Goal: Transaction & Acquisition: Book appointment/travel/reservation

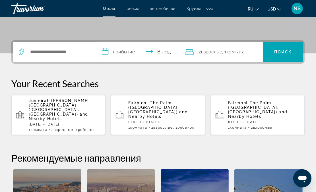
scroll to position [114, 0]
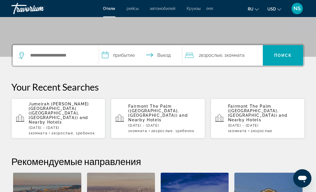
click at [149, 124] on p "[DATE] - [DATE]" at bounding box center [164, 126] width 72 height 4
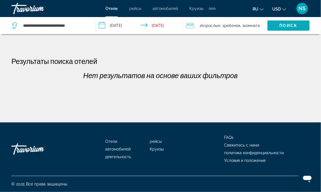
click at [283, 26] on span "Поиск" at bounding box center [288, 25] width 18 height 5
click at [66, 22] on input "**********" at bounding box center [54, 25] width 64 height 9
click at [80, 25] on input "**********" at bounding box center [54, 25] width 64 height 9
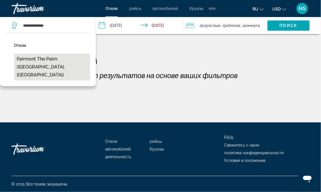
click at [67, 58] on button "Fairmont The Palm ([GEOGRAPHIC_DATA], [GEOGRAPHIC_DATA])" at bounding box center [52, 67] width 76 height 27
type input "**********"
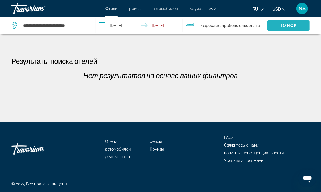
click at [280, 22] on span "Search widget" at bounding box center [288, 26] width 42 height 14
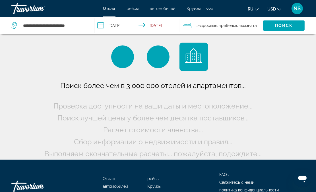
click at [223, 28] on span ", 1 Ребенок Дети" at bounding box center [228, 26] width 20 height 8
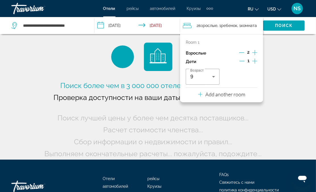
click at [223, 28] on span ", 1 Ребенок Дети" at bounding box center [228, 26] width 20 height 8
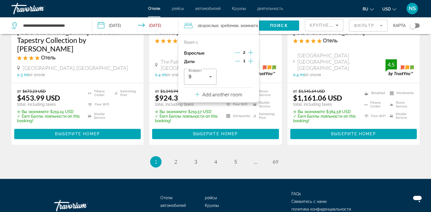
scroll to position [795, 0]
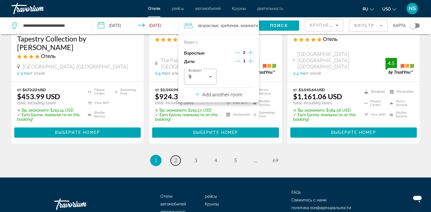
click at [176, 157] on span "2" at bounding box center [175, 160] width 3 height 6
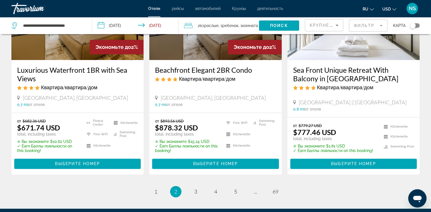
scroll to position [796, 0]
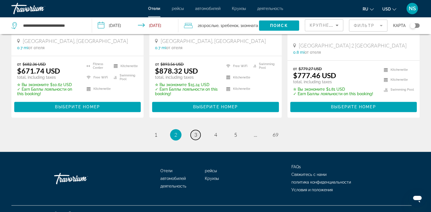
click at [198, 130] on link "page 3" at bounding box center [195, 135] width 10 height 10
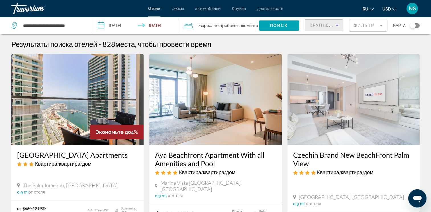
click at [320, 24] on icon "Sort by" at bounding box center [336, 25] width 7 height 7
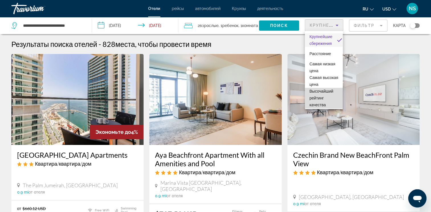
click at [320, 105] on span "Высочайший рейтинг качества" at bounding box center [323, 98] width 29 height 21
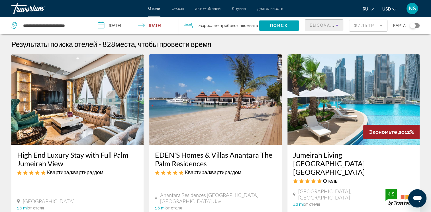
click at [320, 26] on mat-form-field "Фильтр" at bounding box center [368, 26] width 38 height 12
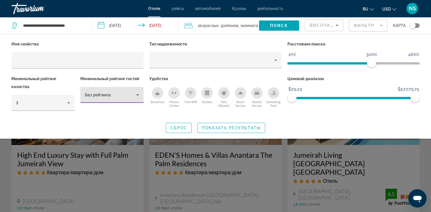
click at [110, 96] on div "Без рейтинга" at bounding box center [110, 95] width 51 height 7
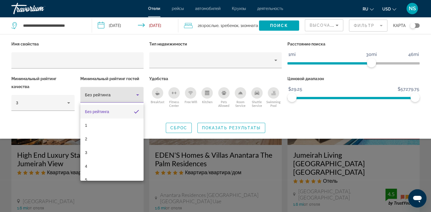
click at [319, 100] on div at bounding box center [215, 106] width 431 height 212
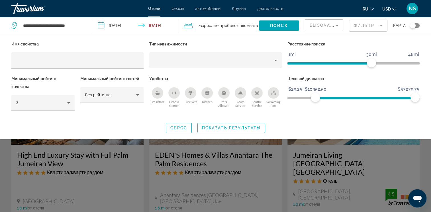
click at [315, 99] on span "ngx-slider" at bounding box center [365, 98] width 100 height 2
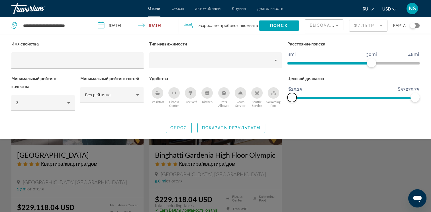
drag, startPoint x: 317, startPoint y: 99, endPoint x: 368, endPoint y: 91, distance: 51.7
click at [276, 98] on div "Имя свойства Тип недвижимости Расстояние поиска 1mi 46mi 30mi Минимальный рейти…" at bounding box center [216, 78] width 414 height 77
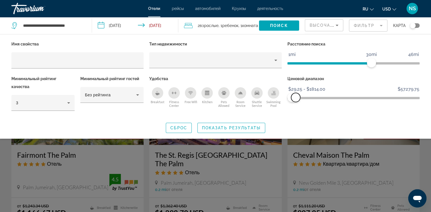
drag, startPoint x: 411, startPoint y: 98, endPoint x: 296, endPoint y: 93, distance: 115.7
click at [296, 93] on span "ngx-slider-max" at bounding box center [295, 97] width 9 height 9
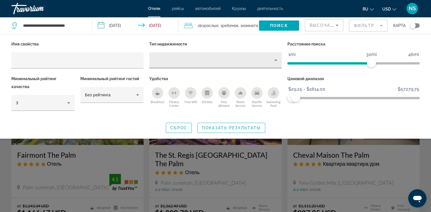
click at [167, 61] on div "Property type" at bounding box center [214, 60] width 120 height 7
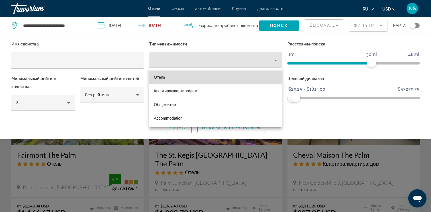
click at [182, 82] on mat-option "Отель" at bounding box center [215, 78] width 132 height 14
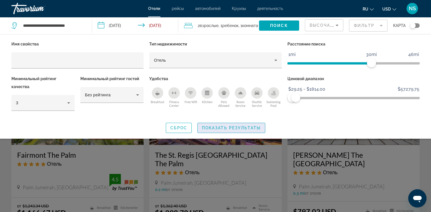
click at [210, 127] on span "Показать результаты" at bounding box center [231, 128] width 59 height 5
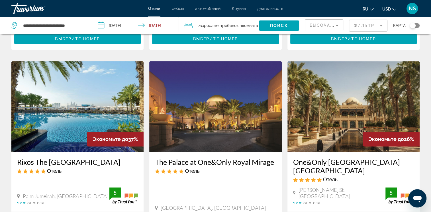
scroll to position [655, 0]
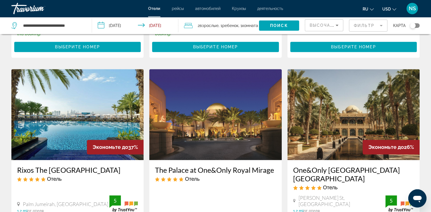
click at [320, 100] on img "Main content" at bounding box center [353, 114] width 132 height 91
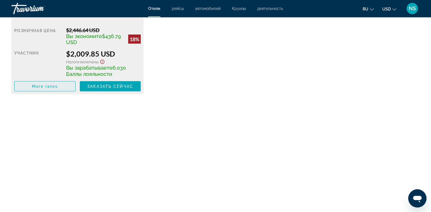
scroll to position [1025, 0]
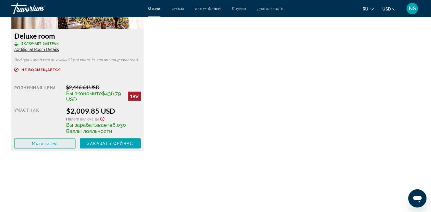
click at [52, 146] on span "More rates" at bounding box center [45, 143] width 26 height 5
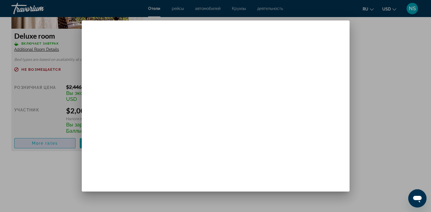
scroll to position [0, 0]
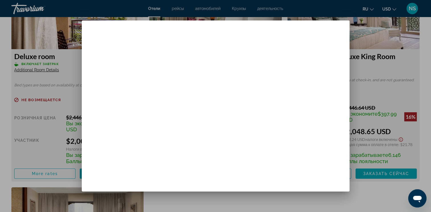
click at [320, 129] on div at bounding box center [215, 106] width 431 height 212
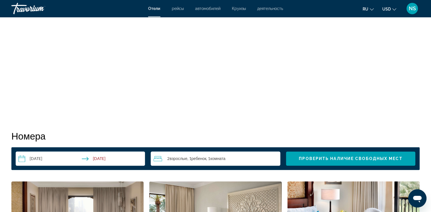
scroll to position [697, 0]
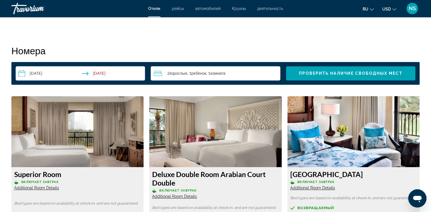
click at [193, 76] on span "Ребенок" at bounding box center [198, 73] width 15 height 5
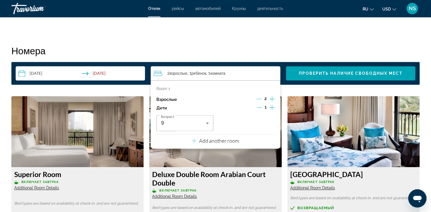
click at [193, 76] on span "Ребенок" at bounding box center [198, 73] width 15 height 5
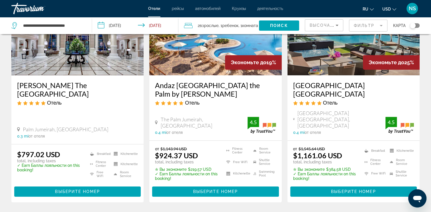
scroll to position [309, 0]
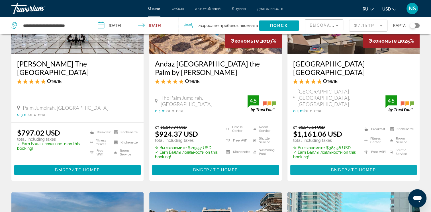
click at [320, 168] on span "Выберите номер" at bounding box center [353, 170] width 45 height 5
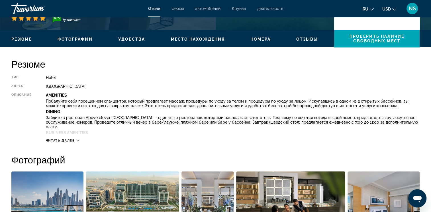
scroll to position [130, 0]
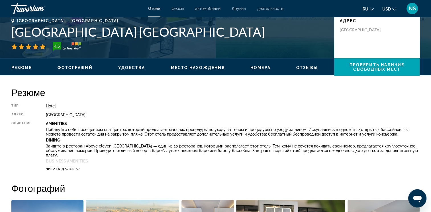
click at [73, 169] on span "Читать далее" at bounding box center [60, 169] width 29 height 4
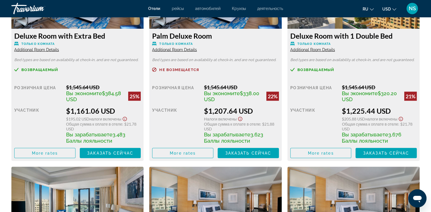
scroll to position [1012, 0]
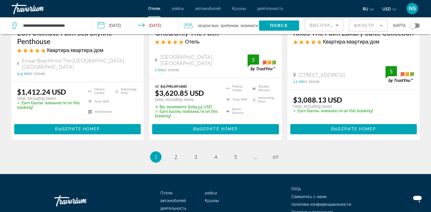
scroll to position [793, 0]
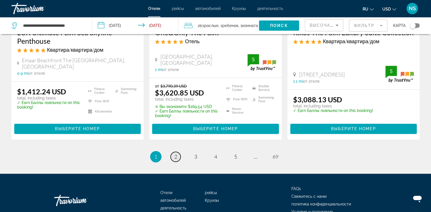
click at [174, 154] on span "2" at bounding box center [175, 157] width 3 height 6
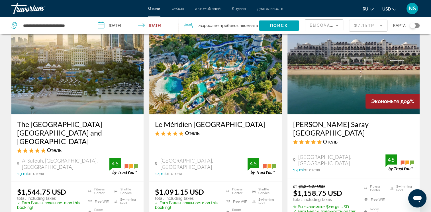
scroll to position [278, 0]
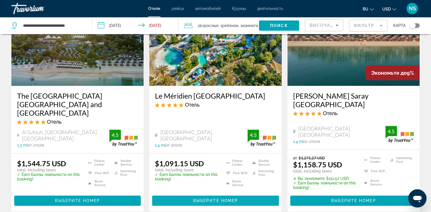
click at [208, 192] on span "Выберите номер" at bounding box center [215, 201] width 45 height 5
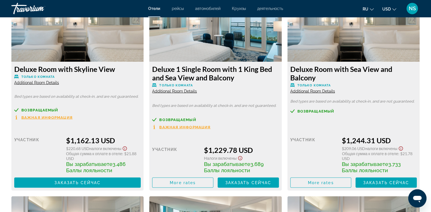
scroll to position [1041, 0]
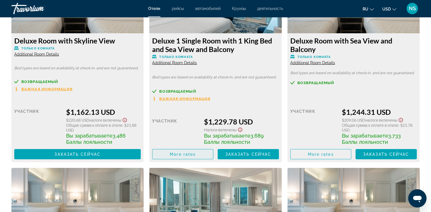
click at [201, 155] on span "Main content" at bounding box center [182, 154] width 61 height 14
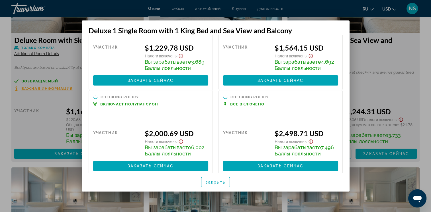
scroll to position [51, 0]
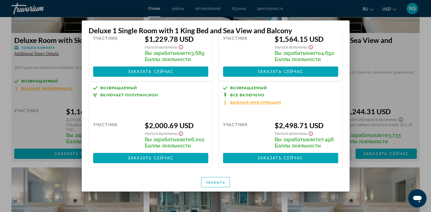
click at [320, 59] on div at bounding box center [215, 106] width 431 height 212
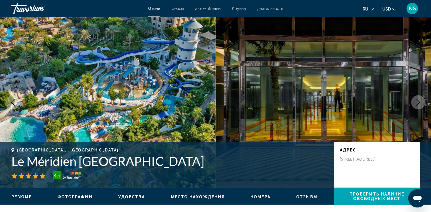
scroll to position [1041, 0]
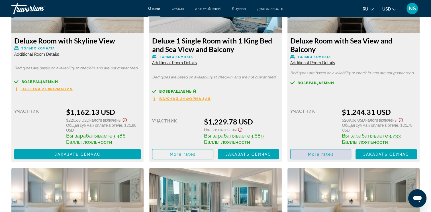
click at [310, 155] on span "More rates" at bounding box center [321, 154] width 26 height 5
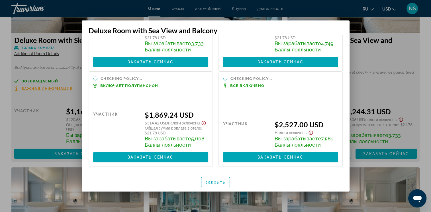
scroll to position [79, 0]
click at [320, 78] on div at bounding box center [215, 106] width 431 height 212
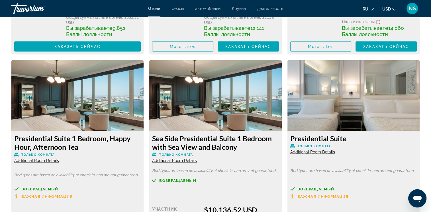
scroll to position [3207, 0]
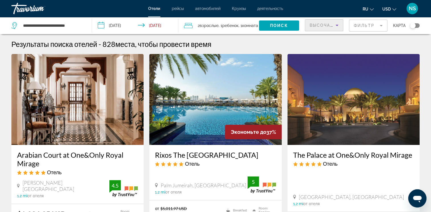
click at [320, 28] on div "Высочайший рейтинг качества" at bounding box center [322, 25] width 26 height 7
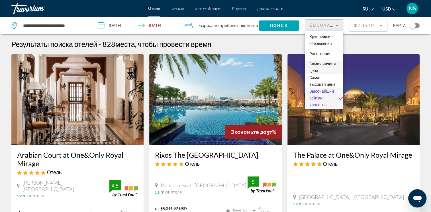
click at [320, 68] on span "Самая низкая цена" at bounding box center [322, 67] width 26 height 11
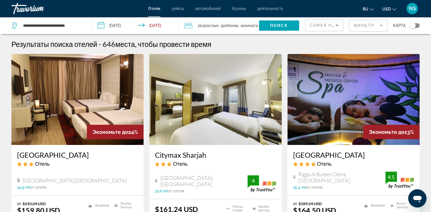
click at [320, 25] on mat-form-field "Фильтр" at bounding box center [368, 26] width 38 height 12
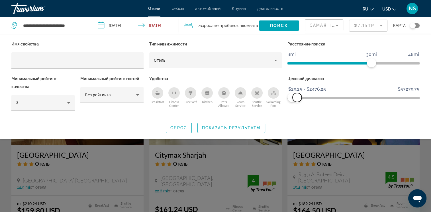
click at [297, 97] on span "ngx-slider-max" at bounding box center [296, 97] width 9 height 9
click at [292, 98] on span "ngx-slider" at bounding box center [292, 97] width 9 height 9
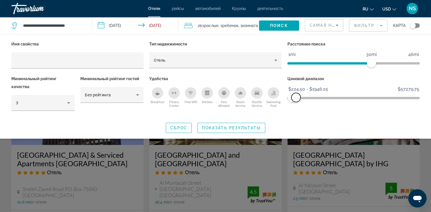
click at [296, 99] on span "ngx-slider-max" at bounding box center [295, 97] width 9 height 9
click at [279, 24] on span "Поиск" at bounding box center [279, 25] width 18 height 5
click at [251, 129] on span "Показать результаты" at bounding box center [231, 128] width 59 height 5
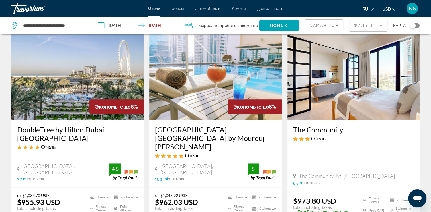
scroll to position [484, 0]
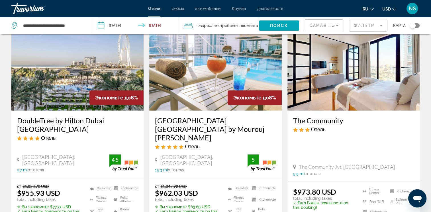
click at [61, 116] on h3 "DoubleTree by Hilton Dubai Jumeirah Beach" at bounding box center [77, 124] width 121 height 17
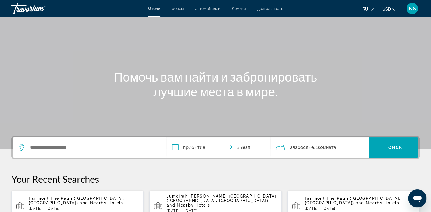
scroll to position [21, 0]
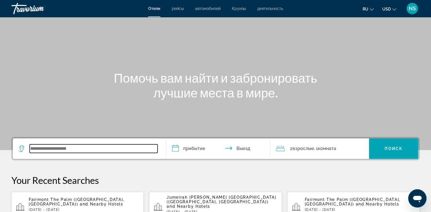
click at [107, 149] on input "Search widget" at bounding box center [94, 149] width 128 height 9
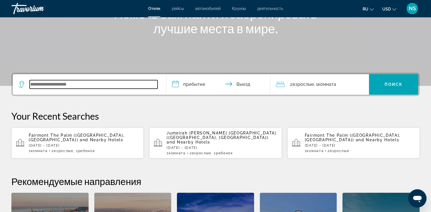
scroll to position [139, 0]
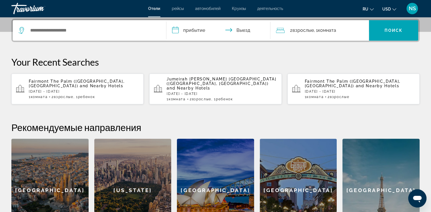
click at [226, 92] on p "[DATE] - [DATE]" at bounding box center [222, 94] width 110 height 4
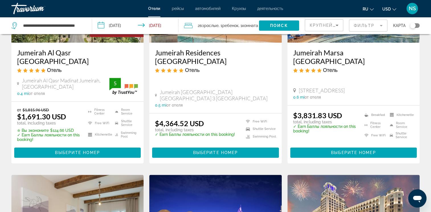
scroll to position [541, 0]
click at [320, 26] on mat-form-field "Фильтр" at bounding box center [368, 26] width 38 height 12
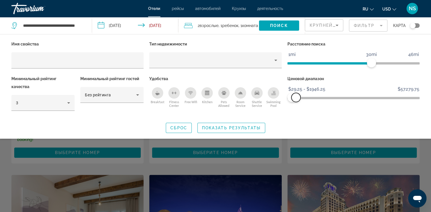
drag, startPoint x: 413, startPoint y: 99, endPoint x: 296, endPoint y: 99, distance: 117.6
click at [296, 99] on span "ngx-slider-max" at bounding box center [295, 97] width 9 height 9
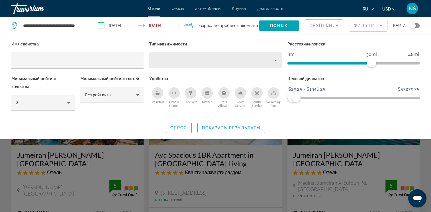
click at [222, 59] on div "Property type" at bounding box center [214, 60] width 120 height 7
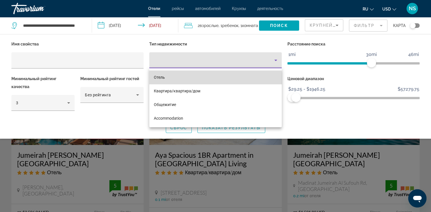
click at [204, 80] on mat-option "Отель" at bounding box center [215, 78] width 132 height 14
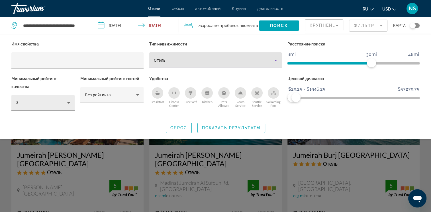
click at [63, 101] on div "3" at bounding box center [41, 103] width 51 height 7
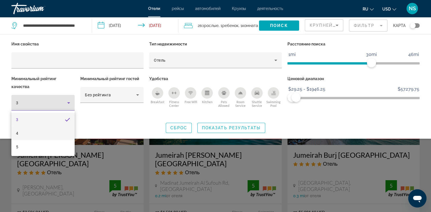
click at [54, 137] on mat-option "4" at bounding box center [42, 134] width 63 height 14
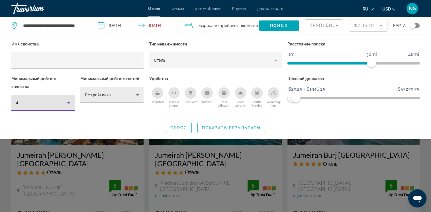
click at [120, 95] on div "Без рейтинга" at bounding box center [110, 95] width 51 height 7
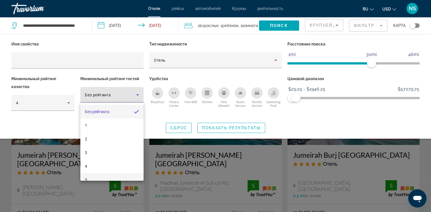
click at [110, 178] on mat-option "5" at bounding box center [111, 180] width 63 height 14
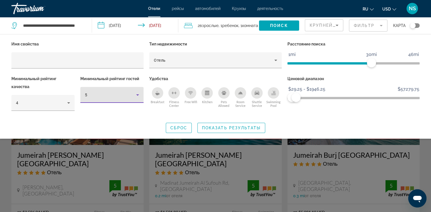
click at [116, 96] on div "5" at bounding box center [110, 95] width 51 height 7
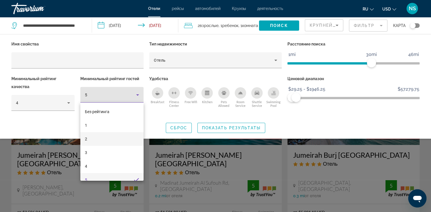
scroll to position [6, 0]
click at [119, 97] on div at bounding box center [215, 106] width 431 height 212
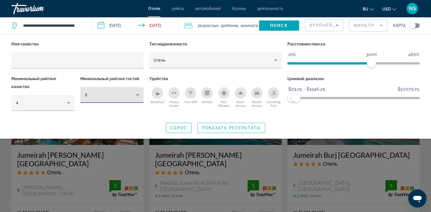
click at [118, 96] on div "5" at bounding box center [110, 95] width 51 height 7
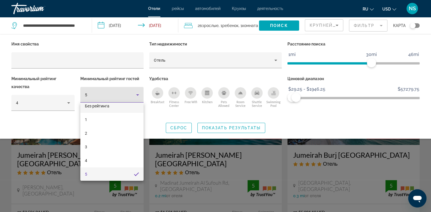
click at [115, 107] on mat-option "Без рейтинга" at bounding box center [111, 106] width 63 height 14
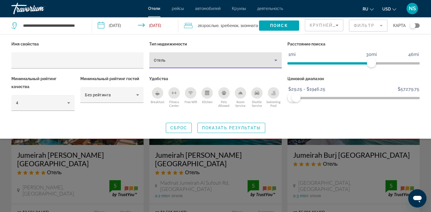
click at [202, 62] on div "Отель" at bounding box center [214, 60] width 120 height 7
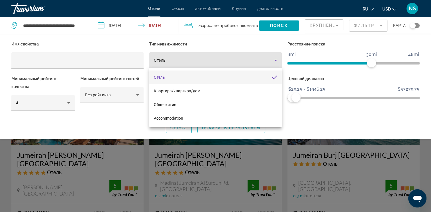
click at [202, 62] on div at bounding box center [215, 106] width 431 height 212
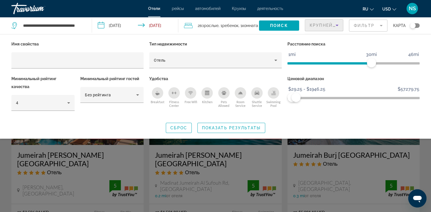
click at [320, 25] on span "Крупнейшие сбережения" at bounding box center [343, 25] width 69 height 5
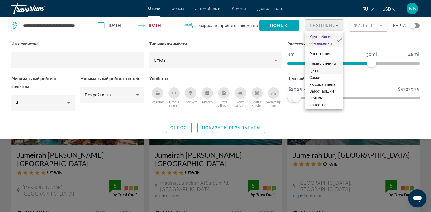
click at [320, 69] on span "Самая низкая цена" at bounding box center [322, 67] width 26 height 11
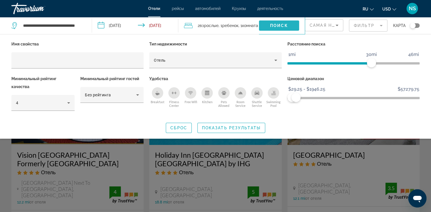
click at [288, 26] on span "Search widget" at bounding box center [279, 26] width 40 height 14
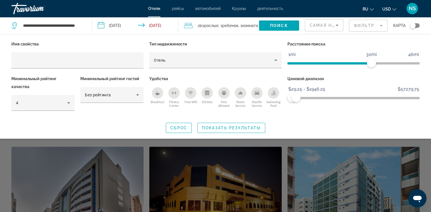
scroll to position [142, 0]
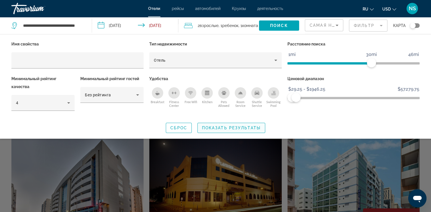
click at [220, 127] on span "Показать результаты" at bounding box center [231, 128] width 59 height 5
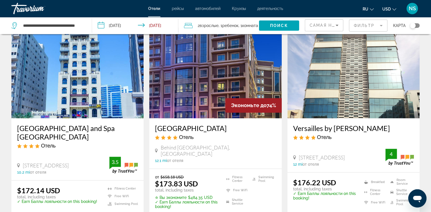
scroll to position [740, 0]
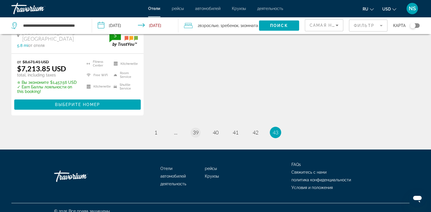
scroll to position [142, 0]
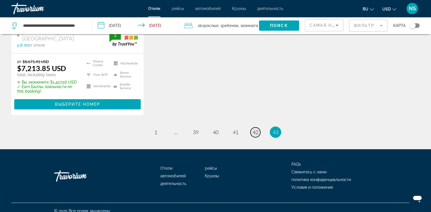
click at [257, 129] on span "42" at bounding box center [256, 132] width 6 height 6
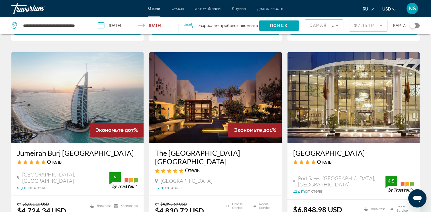
scroll to position [793, 0]
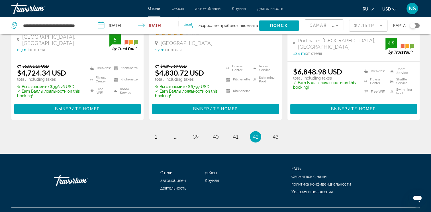
click at [234, 131] on li "page 41" at bounding box center [235, 136] width 11 height 11
click at [235, 134] on span "41" at bounding box center [236, 137] width 6 height 6
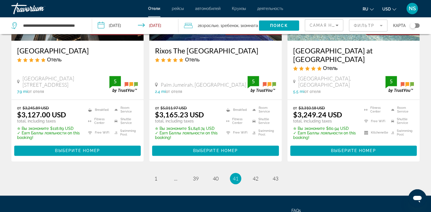
scroll to position [797, 0]
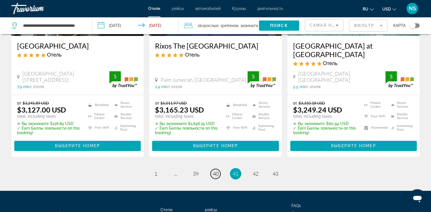
click at [216, 171] on span "40" at bounding box center [216, 174] width 6 height 6
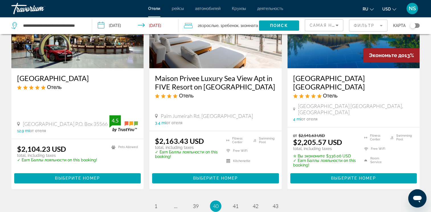
scroll to position [740, 0]
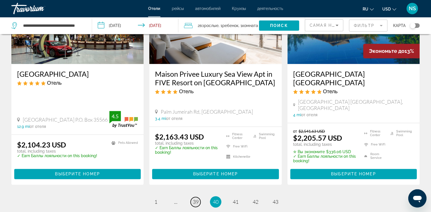
click at [195, 192] on span "39" at bounding box center [196, 202] width 6 height 6
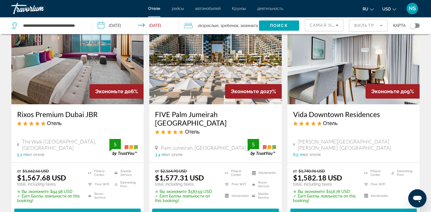
scroll to position [28, 0]
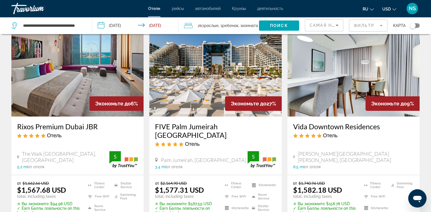
click at [196, 129] on h3 "FIVE Palm Jumeirah [GEOGRAPHIC_DATA]" at bounding box center [215, 130] width 121 height 17
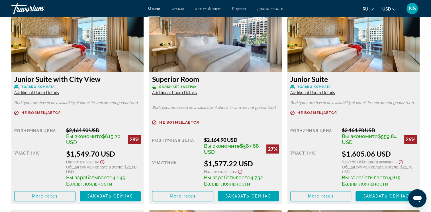
scroll to position [854, 0]
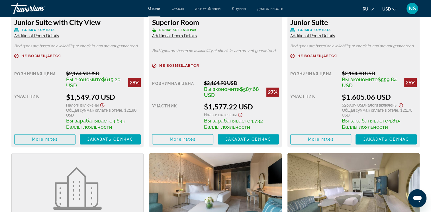
click at [62, 144] on span "Main content" at bounding box center [45, 140] width 61 height 14
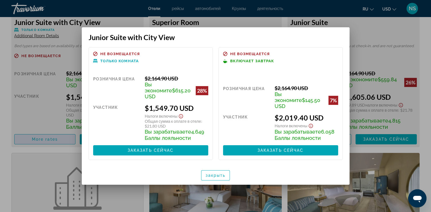
scroll to position [0, 0]
click at [223, 173] on span "закрыть" at bounding box center [216, 175] width 20 height 5
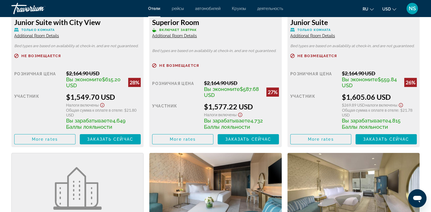
scroll to position [854, 0]
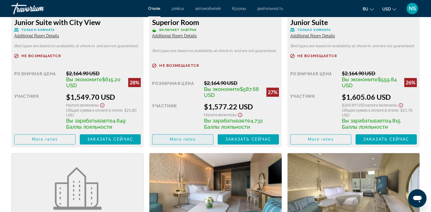
click at [192, 142] on span "More rates" at bounding box center [183, 139] width 26 height 5
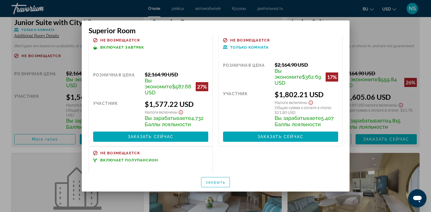
scroll to position [92, 0]
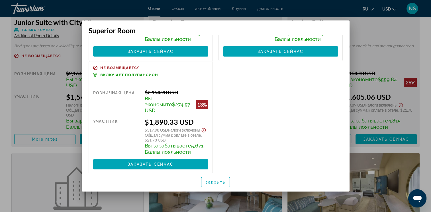
click at [320, 145] on div at bounding box center [215, 106] width 431 height 212
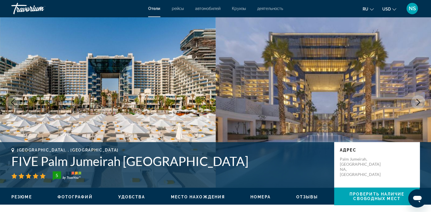
scroll to position [854, 0]
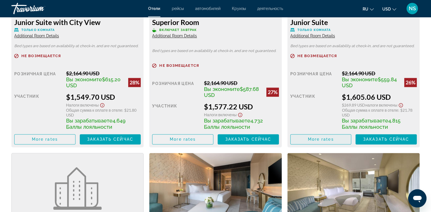
click at [320, 142] on span "More rates" at bounding box center [321, 139] width 26 height 5
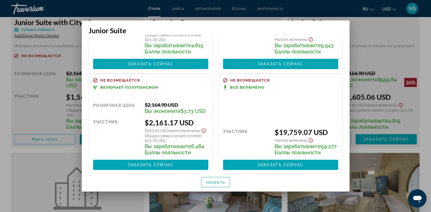
scroll to position [103, 0]
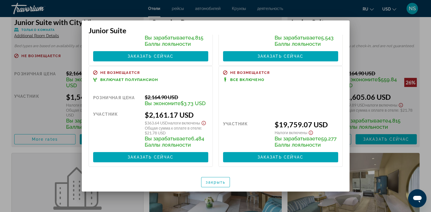
click at [28, 117] on div at bounding box center [215, 106] width 431 height 212
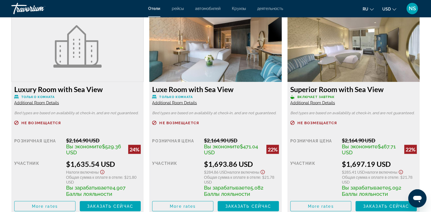
scroll to position [1053, 0]
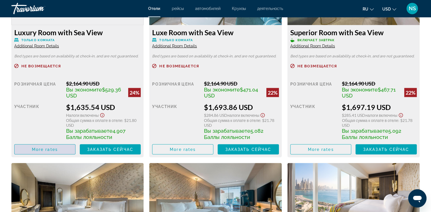
click at [52, 152] on span "More rates" at bounding box center [45, 149] width 26 height 5
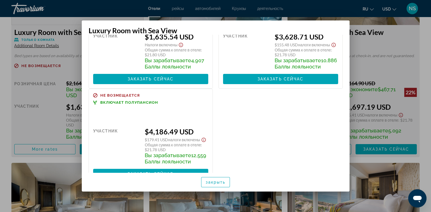
scroll to position [92, 0]
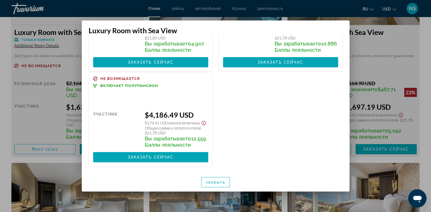
click at [320, 64] on div at bounding box center [215, 106] width 431 height 212
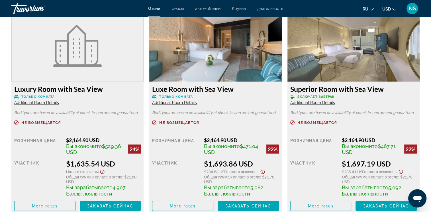
scroll to position [1053, 0]
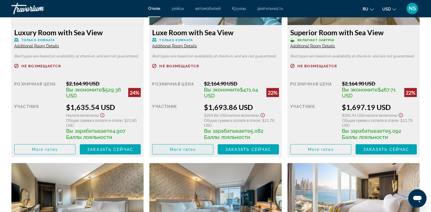
click at [181, 152] on span "More rates" at bounding box center [183, 149] width 26 height 5
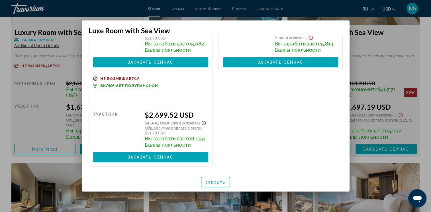
scroll to position [91, 0]
click at [320, 70] on div at bounding box center [215, 106] width 431 height 212
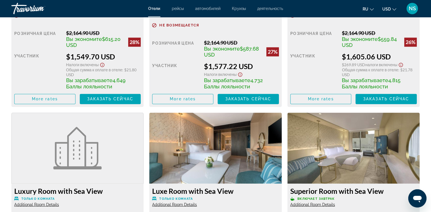
scroll to position [883, 0]
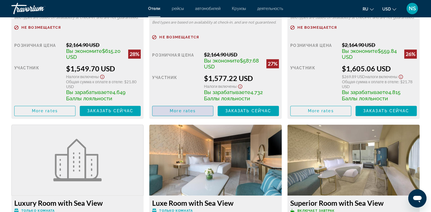
click at [193, 113] on span "More rates" at bounding box center [183, 111] width 26 height 5
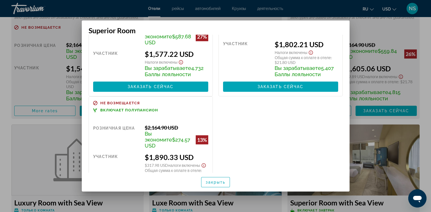
scroll to position [92, 0]
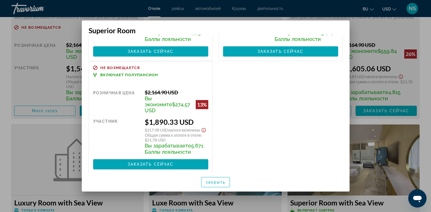
click at [320, 32] on div at bounding box center [215, 106] width 431 height 212
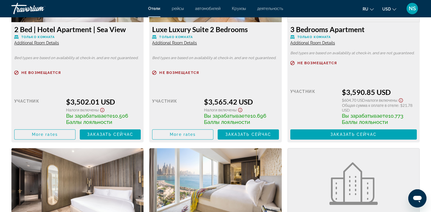
scroll to position [2762, 0]
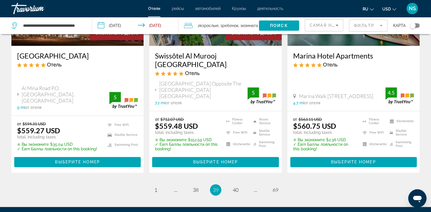
scroll to position [774, 0]
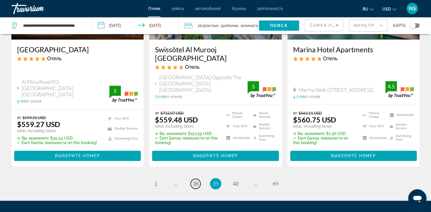
click at [196, 181] on span "38" at bounding box center [196, 184] width 6 height 6
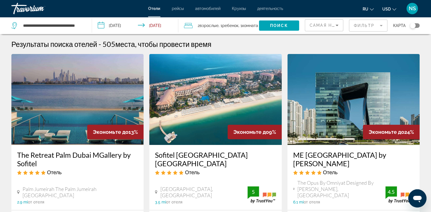
click at [320, 27] on mat-form-field "Фильтр" at bounding box center [368, 26] width 38 height 12
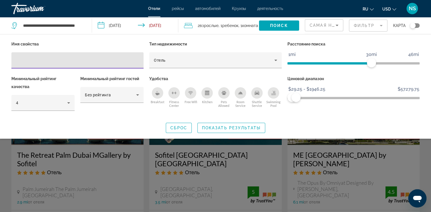
click at [320, 26] on mat-form-field "Фильтр" at bounding box center [368, 26] width 38 height 12
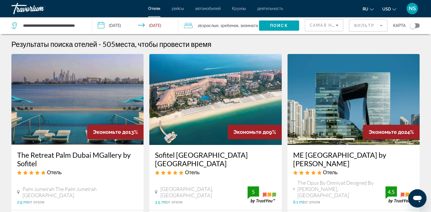
click at [320, 26] on icon "Sort by" at bounding box center [336, 25] width 7 height 7
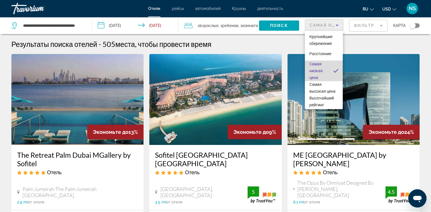
click at [320, 71] on mat-option "Самая низкая цена" at bounding box center [324, 71] width 38 height 21
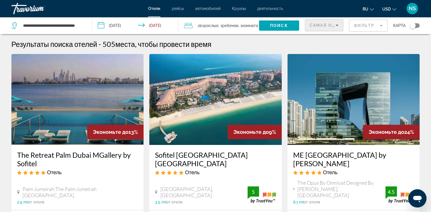
click at [320, 27] on mat-form-field "Фильтр" at bounding box center [368, 26] width 38 height 12
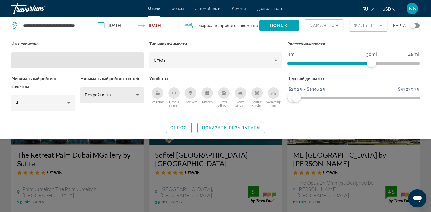
click at [119, 100] on div "Без рейтинга" at bounding box center [112, 95] width 54 height 16
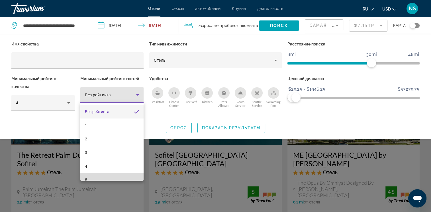
click at [114, 177] on mat-option "5" at bounding box center [111, 180] width 63 height 14
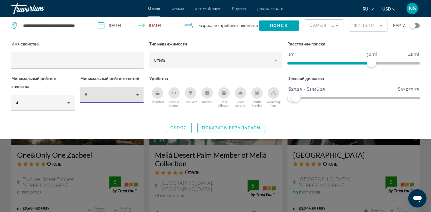
click at [232, 127] on span "Показать результаты" at bounding box center [231, 128] width 59 height 5
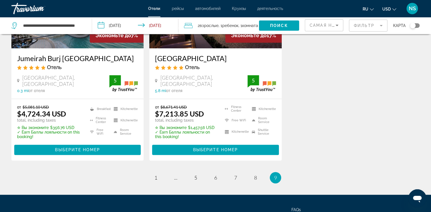
scroll to position [769, 0]
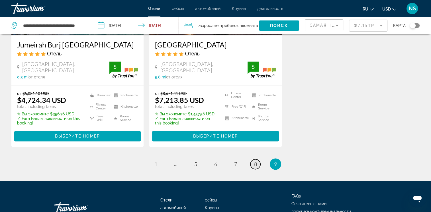
click at [252, 167] on link "page 8" at bounding box center [255, 164] width 10 height 10
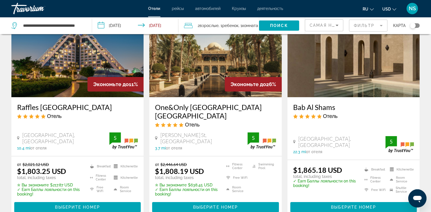
scroll to position [57, 0]
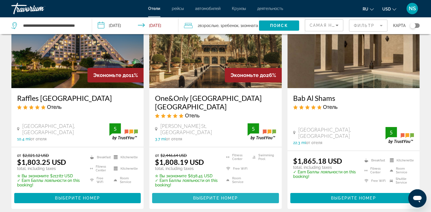
click at [231, 192] on span "Выберите номер" at bounding box center [215, 198] width 45 height 5
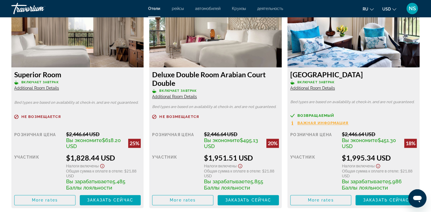
scroll to position [883, 0]
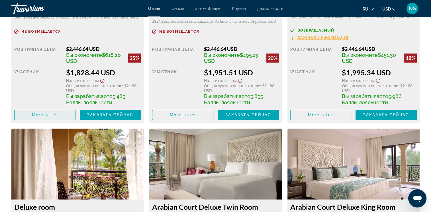
click at [47, 122] on span "Main content" at bounding box center [45, 115] width 61 height 14
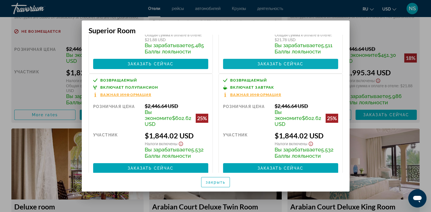
scroll to position [89, 0]
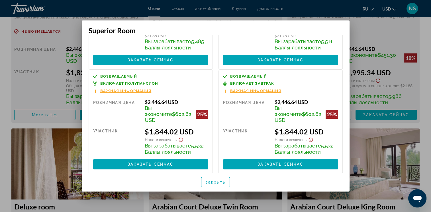
click at [48, 70] on div at bounding box center [215, 106] width 431 height 212
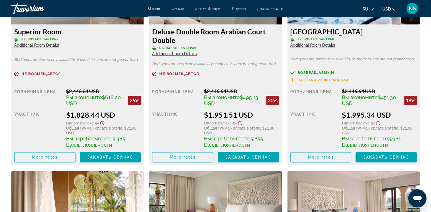
scroll to position [769, 0]
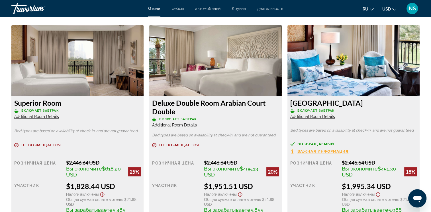
click at [56, 79] on img "Main content" at bounding box center [77, 60] width 132 height 71
click at [53, 119] on span "Additional Room Details" at bounding box center [36, 116] width 45 height 5
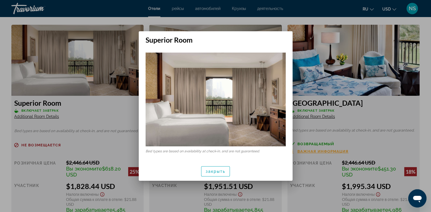
scroll to position [0, 0]
click at [74, 56] on div at bounding box center [215, 106] width 431 height 212
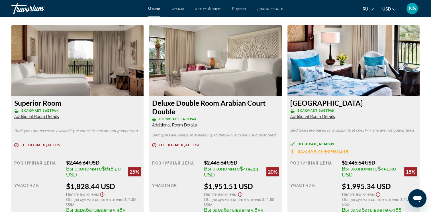
scroll to position [797, 0]
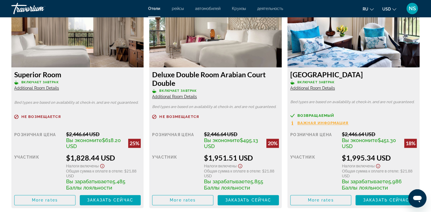
click at [304, 125] on span "Важная информация" at bounding box center [322, 123] width 51 height 4
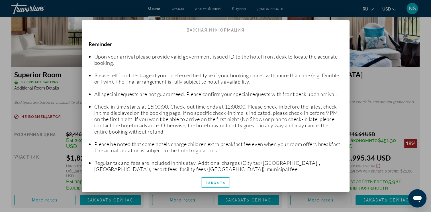
scroll to position [0, 0]
click at [320, 90] on div at bounding box center [215, 106] width 431 height 212
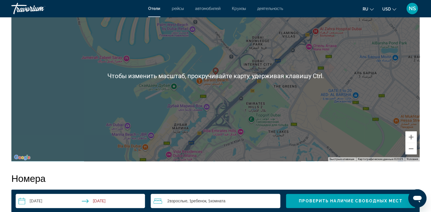
scroll to position [484, 0]
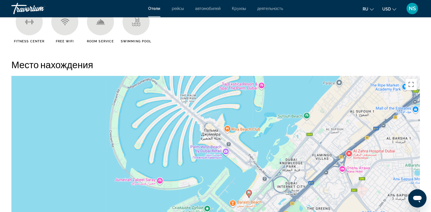
drag, startPoint x: 224, startPoint y: 113, endPoint x: 257, endPoint y: 153, distance: 51.5
click at [257, 153] on div "Чтобы активировать перетаскивание с помощью клавиатуры, нажмите Alt + Ввод. Пос…" at bounding box center [215, 161] width 408 height 171
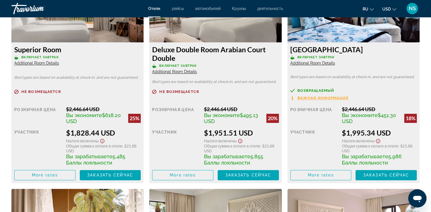
scroll to position [826, 0]
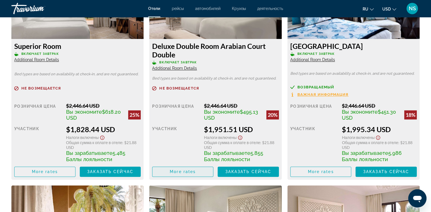
click at [181, 174] on span "More rates" at bounding box center [183, 172] width 26 height 5
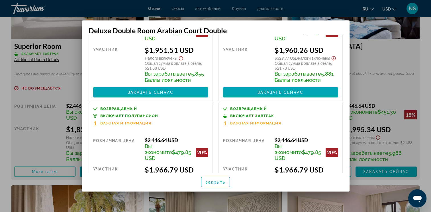
scroll to position [85, 0]
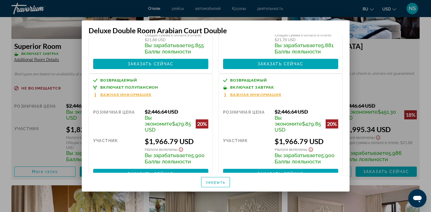
click at [182, 147] on icon "Show Taxes and Fees disclaimer" at bounding box center [180, 149] width 7 height 5
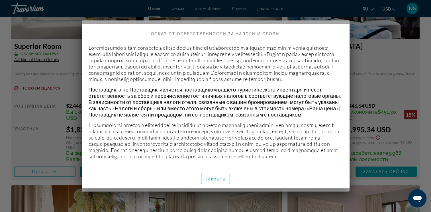
scroll to position [0, 0]
click at [216, 181] on span "закрыть" at bounding box center [216, 179] width 20 height 5
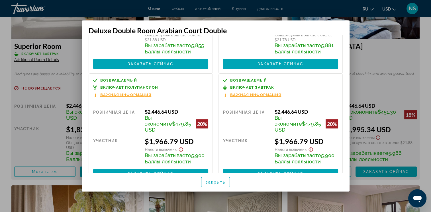
click at [144, 94] on span "Важная информация" at bounding box center [125, 95] width 51 height 4
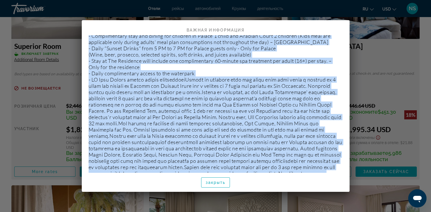
scroll to position [111, 0]
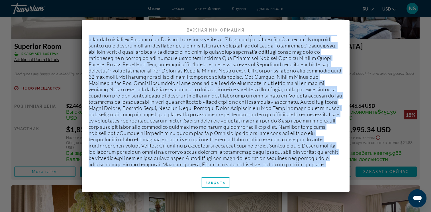
drag, startPoint x: 89, startPoint y: 43, endPoint x: 333, endPoint y: 187, distance: 282.8
click at [320, 187] on div "Политика отмены Важная информация No Show: Should the guest fail to arrive on t…" at bounding box center [216, 106] width 268 height 172
copy div "No Show: Should the guest fail to arrive on the check in date and we have not b…"
click at [217, 185] on span "закрыть" at bounding box center [216, 183] width 20 height 5
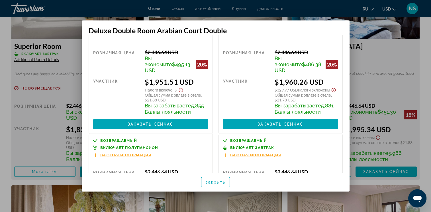
scroll to position [0, 0]
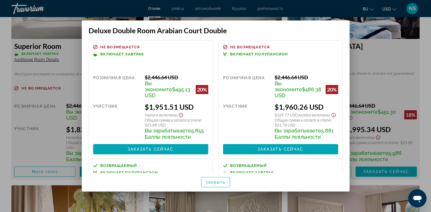
click at [320, 57] on div at bounding box center [215, 106] width 431 height 212
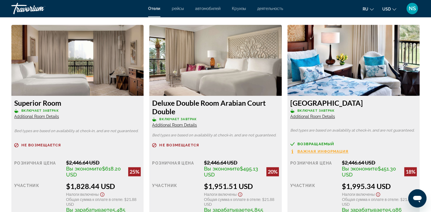
scroll to position [854, 0]
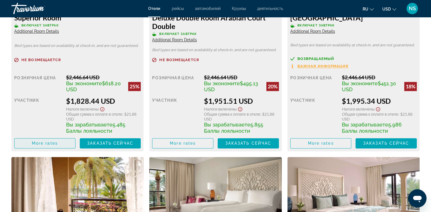
click at [63, 149] on span "Main content" at bounding box center [45, 144] width 61 height 14
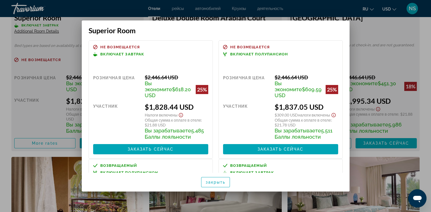
scroll to position [85, 0]
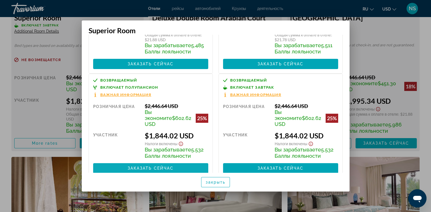
click at [178, 162] on span at bounding box center [150, 169] width 115 height 14
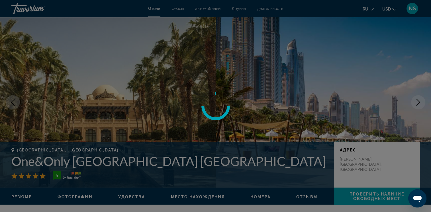
scroll to position [854, 0]
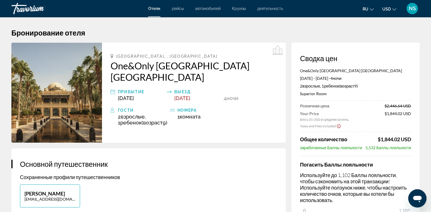
click at [320, 126] on icon "Show Taxes and Fees disclaimer" at bounding box center [338, 126] width 5 height 5
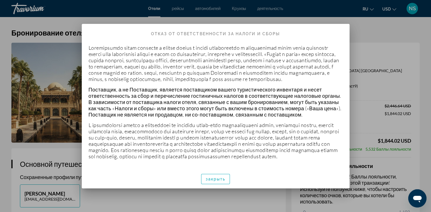
scroll to position [24, 0]
click at [320, 45] on div at bounding box center [215, 106] width 431 height 212
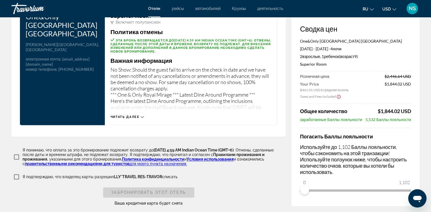
scroll to position [826, 0]
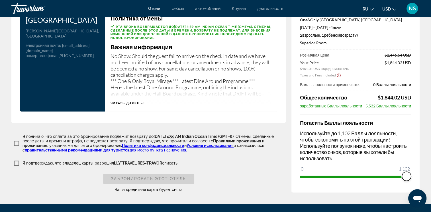
drag, startPoint x: 304, startPoint y: 169, endPoint x: 431, endPoint y: 159, distance: 126.9
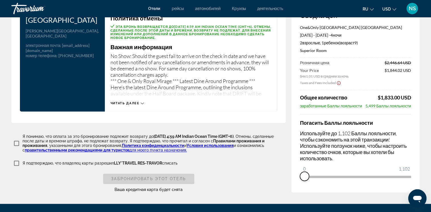
drag, startPoint x: 407, startPoint y: 167, endPoint x: 257, endPoint y: 165, distance: 150.1
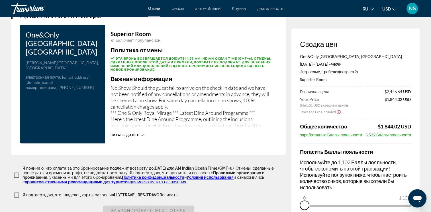
scroll to position [797, 0]
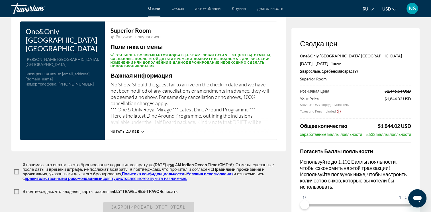
click at [138, 130] on span "Читать далее" at bounding box center [124, 132] width 29 height 4
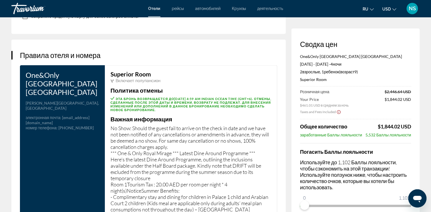
scroll to position [740, 0]
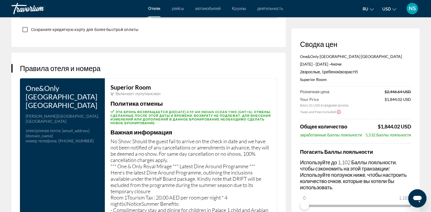
click at [320, 10] on button "ru English Español Français Italiano Português русский" at bounding box center [367, 9] width 11 height 8
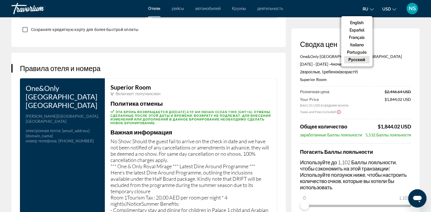
click at [320, 60] on button "русский" at bounding box center [356, 59] width 25 height 7
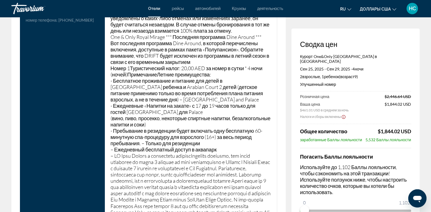
scroll to position [883, 0]
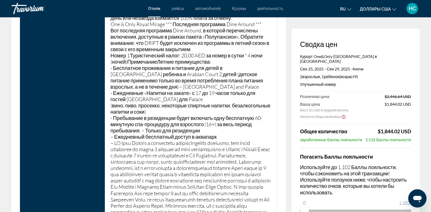
click at [193, 93] on p "Незаезд: Если гость не прибывает в день заезда и мы не были уведомлены о каких-…" at bounding box center [190, 181] width 161 height 370
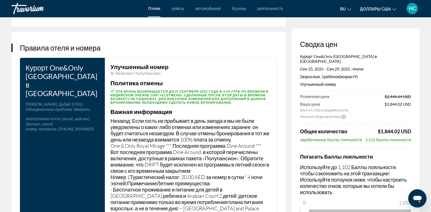
scroll to position [818, 0]
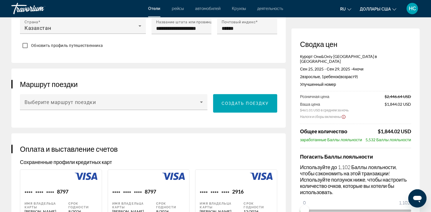
scroll to position [342, 0]
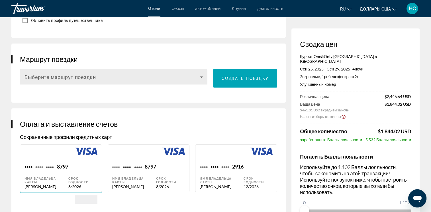
click at [174, 78] on span "Основное содержание" at bounding box center [111, 79] width 175 height 7
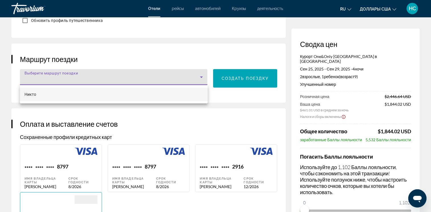
click at [174, 78] on div at bounding box center [215, 106] width 431 height 212
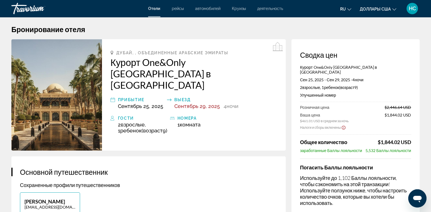
scroll to position [0, 0]
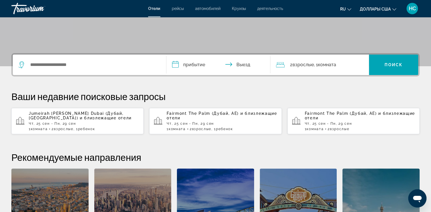
scroll to position [95, 0]
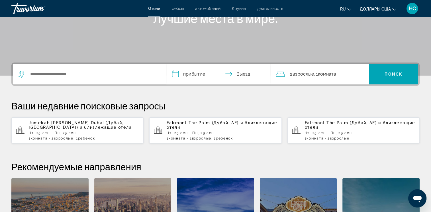
click at [97, 134] on p "Чт, 25 сен - Пн, 29 сен" at bounding box center [84, 133] width 110 height 4
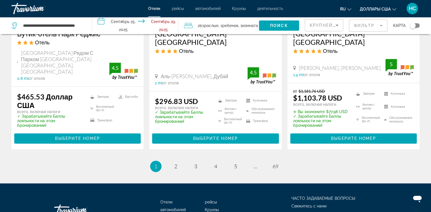
scroll to position [797, 0]
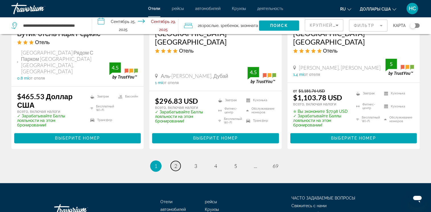
click at [177, 163] on span "2" at bounding box center [175, 166] width 3 height 6
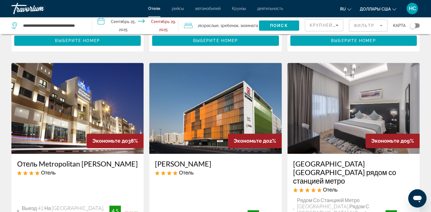
scroll to position [854, 0]
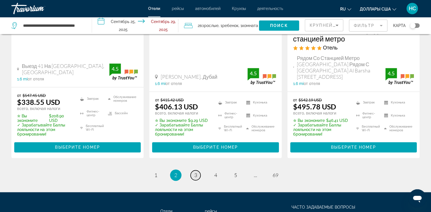
click at [194, 172] on span "3" at bounding box center [195, 175] width 3 height 6
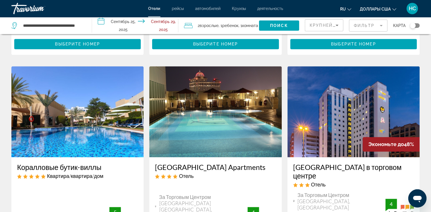
scroll to position [800, 0]
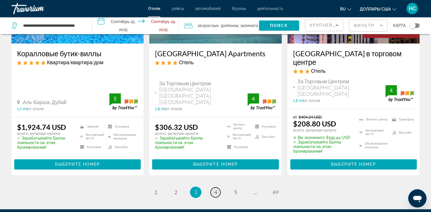
click at [216, 189] on span "4" at bounding box center [215, 192] width 3 height 6
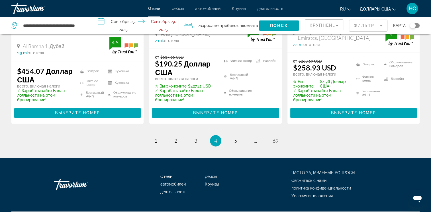
scroll to position [827, 0]
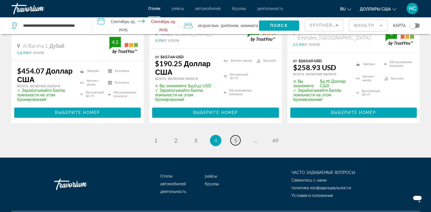
click at [236, 138] on span "5" at bounding box center [235, 141] width 3 height 6
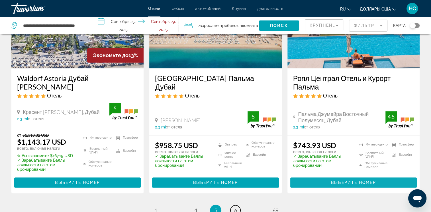
scroll to position [797, 0]
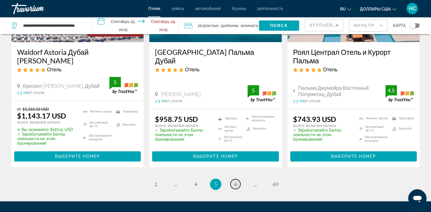
click at [234, 181] on span "6" at bounding box center [235, 184] width 3 height 6
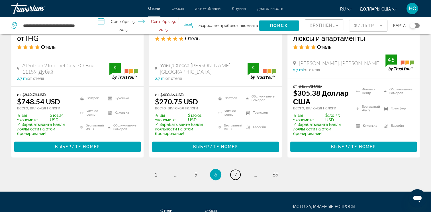
scroll to position [841, 0]
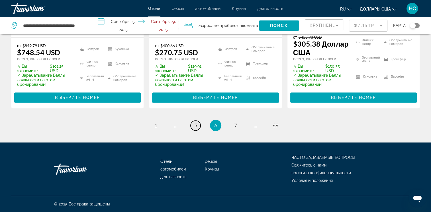
click at [195, 125] on span "5" at bounding box center [195, 125] width 3 height 6
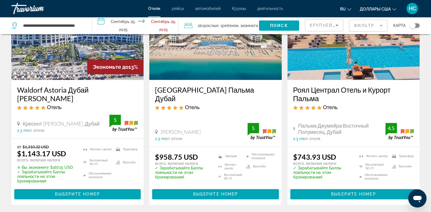
scroll to position [840, 0]
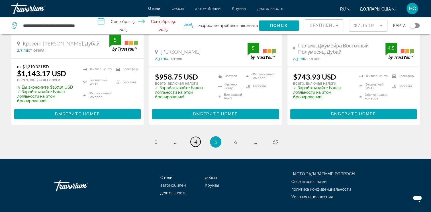
click at [193, 137] on link "страница 4" at bounding box center [195, 142] width 10 height 10
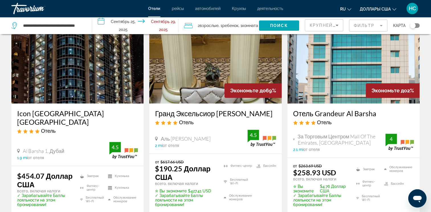
scroll to position [655, 0]
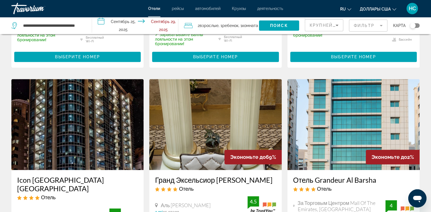
click at [320, 27] on mat-form-field "Фильтр" at bounding box center [368, 26] width 38 height 12
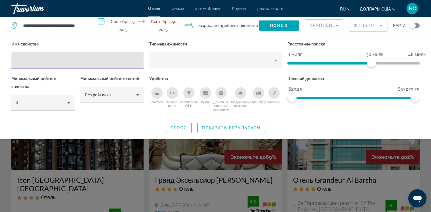
click at [106, 63] on input "Фильтры отелей" at bounding box center [77, 60] width 123 height 7
click at [58, 104] on div "3" at bounding box center [41, 103] width 51 height 7
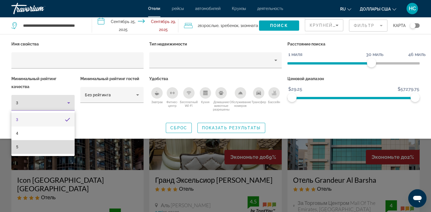
click at [57, 149] on mat-option "5" at bounding box center [42, 147] width 63 height 14
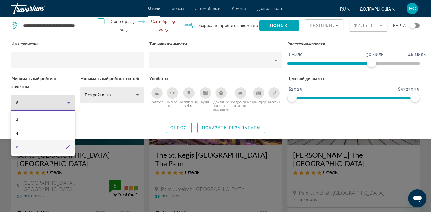
click at [117, 95] on div "Без рейтинга" at bounding box center [110, 95] width 51 height 7
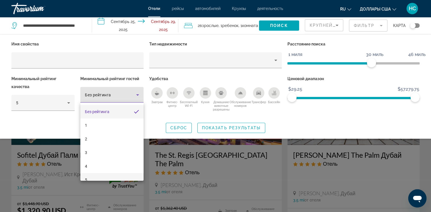
click at [106, 175] on mat-option "5" at bounding box center [111, 180] width 63 height 14
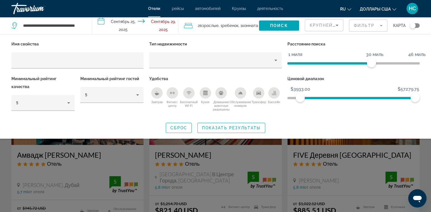
click at [300, 100] on span "ngx-слайдер" at bounding box center [357, 97] width 115 height 9
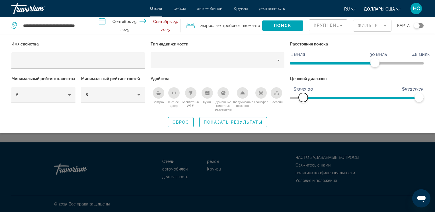
click at [302, 98] on span "ngx-слайдер" at bounding box center [303, 97] width 9 height 9
drag, startPoint x: 300, startPoint y: 96, endPoint x: 405, endPoint y: 96, distance: 105.9
click at [281, 96] on div "Имя свойства Тип недвижимости Расстояние поиска 1 миля 46 миль 30 миль Минималь…" at bounding box center [218, 75] width 418 height 71
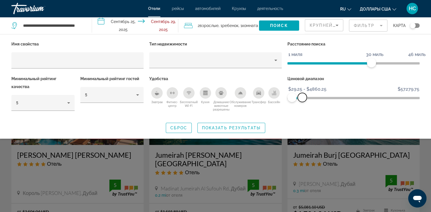
drag, startPoint x: 416, startPoint y: 97, endPoint x: 302, endPoint y: 100, distance: 113.9
click at [302, 100] on span "ngx-слайдер-макс" at bounding box center [302, 97] width 9 height 9
click at [293, 98] on span "ngx-слайдер" at bounding box center [292, 97] width 9 height 9
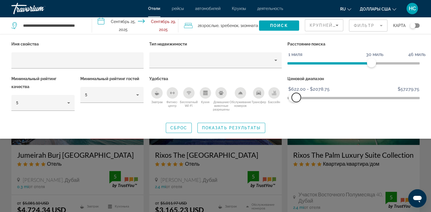
drag, startPoint x: 302, startPoint y: 99, endPoint x: 296, endPoint y: 99, distance: 6.3
click at [296, 99] on span "ngx-слайдер-макс" at bounding box center [296, 97] width 9 height 9
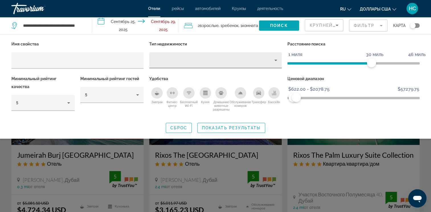
click at [228, 67] on div "Фильтры отелей" at bounding box center [215, 60] width 123 height 16
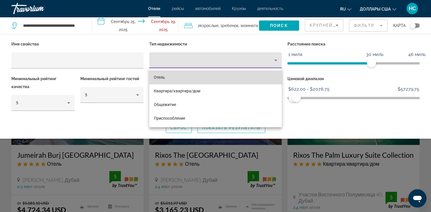
click at [211, 80] on mat-option "Отель" at bounding box center [215, 78] width 132 height 14
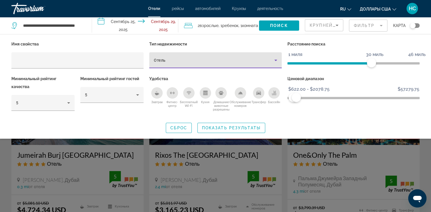
click at [320, 24] on mat-form-field "Фильтр" at bounding box center [368, 26] width 38 height 12
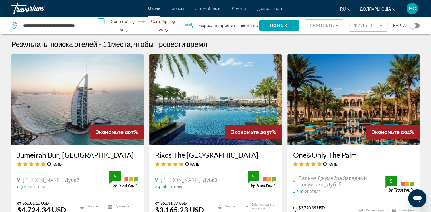
click at [320, 24] on mat-form-field "Фильтр" at bounding box center [368, 26] width 38 height 12
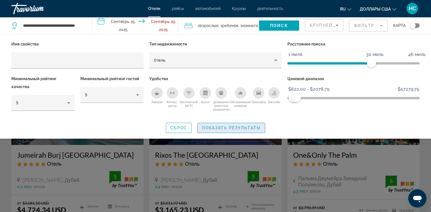
click at [218, 129] on span "Показать результаты" at bounding box center [231, 128] width 59 height 5
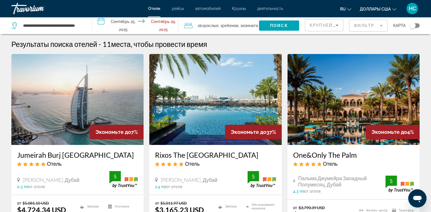
click at [320, 27] on span "Крупнейшие сбережения" at bounding box center [343, 25] width 69 height 5
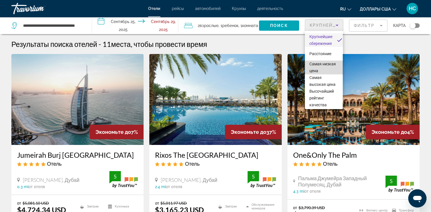
click at [320, 71] on span "Самая низкая цена" at bounding box center [322, 67] width 26 height 11
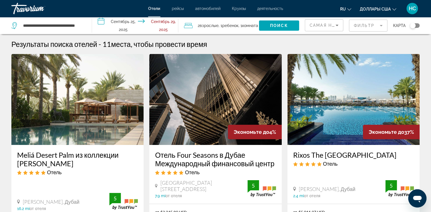
click at [320, 27] on mat-form-field "Фильтр" at bounding box center [368, 26] width 38 height 12
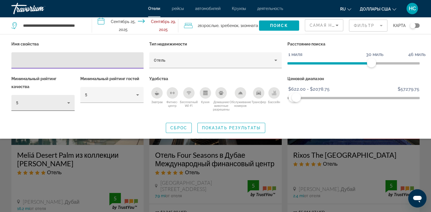
click at [45, 103] on div "5" at bounding box center [41, 103] width 51 height 7
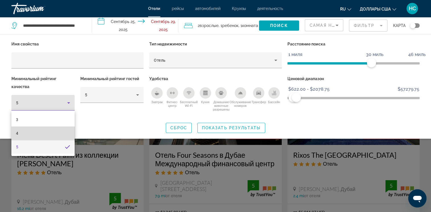
click at [41, 133] on mat-option "4" at bounding box center [42, 134] width 63 height 14
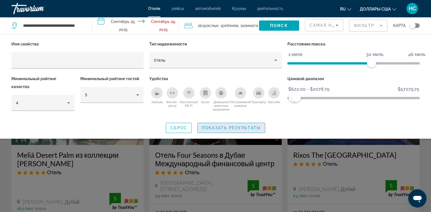
click at [212, 130] on span "Виджет поиска" at bounding box center [231, 128] width 67 height 14
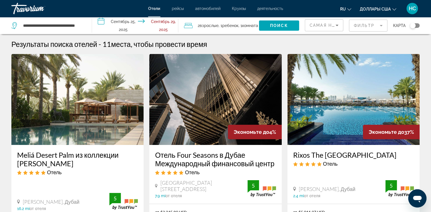
click at [320, 25] on mat-form-field "Фильтр" at bounding box center [368, 26] width 38 height 12
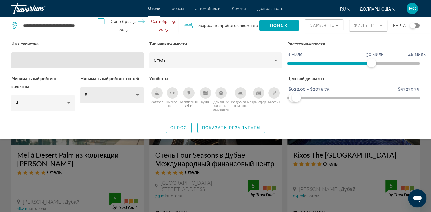
click at [130, 93] on div "5" at bounding box center [110, 95] width 51 height 7
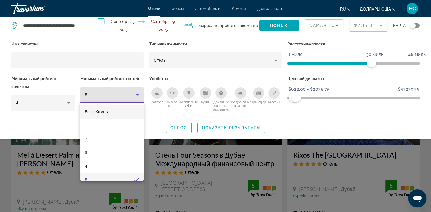
scroll to position [6, 0]
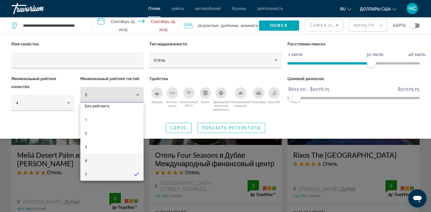
click at [97, 162] on mat-option "4" at bounding box center [111, 161] width 63 height 14
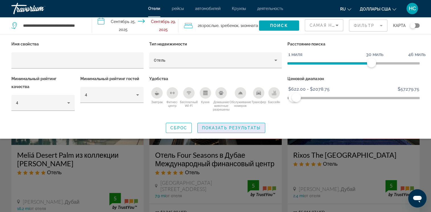
click at [243, 130] on span "Показать результаты" at bounding box center [231, 128] width 59 height 5
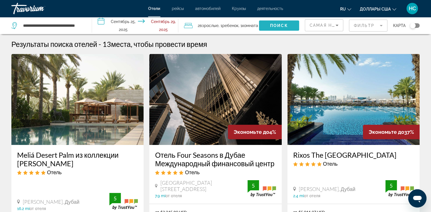
click at [286, 26] on span "Поиск" at bounding box center [279, 25] width 18 height 5
click at [318, 24] on span "Самая низкая цена" at bounding box center [335, 25] width 53 height 5
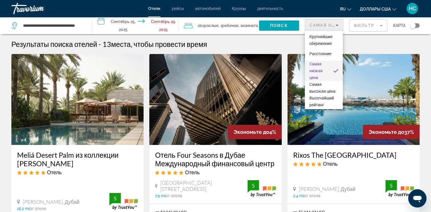
click at [320, 26] on div at bounding box center [215, 106] width 431 height 212
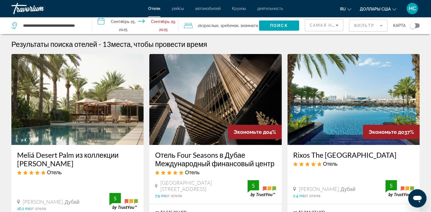
click at [320, 22] on mat-form-field "Фильтр" at bounding box center [368, 26] width 38 height 12
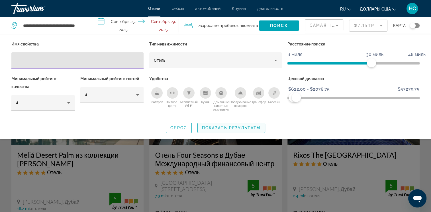
click at [225, 130] on span "Показать результаты" at bounding box center [231, 128] width 59 height 5
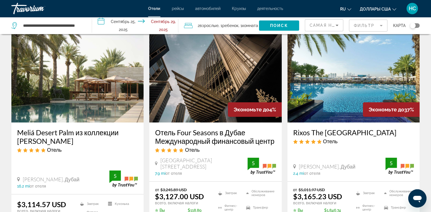
scroll to position [28, 0]
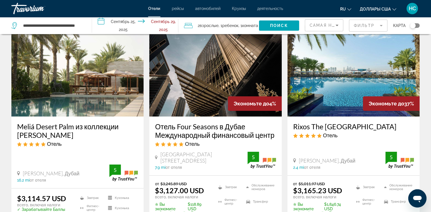
click at [320, 26] on mat-form-field "Фильтр" at bounding box center [368, 26] width 38 height 12
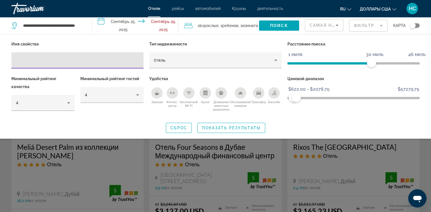
scroll to position [0, 0]
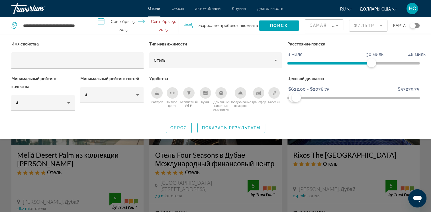
click at [61, 19] on div "**********" at bounding box center [48, 25] width 75 height 17
click at [65, 28] on input "**********" at bounding box center [52, 25] width 61 height 9
drag, startPoint x: 62, startPoint y: 25, endPoint x: -1, endPoint y: 26, distance: 62.7
click at [0, 26] on html "**********" at bounding box center [215, 106] width 431 height 212
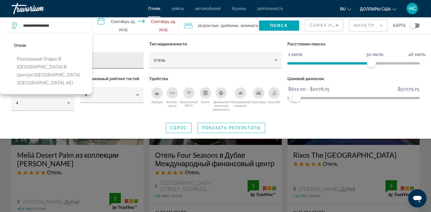
click at [67, 65] on button "Роскошный отдых в Дубае в центре Дубая (Дубай, AE)" at bounding box center [50, 71] width 72 height 35
type input "**********"
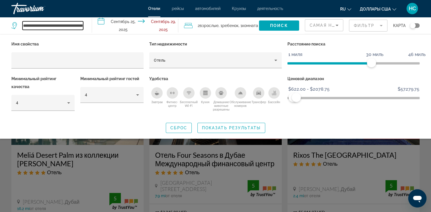
click at [68, 26] on input "**********" at bounding box center [52, 25] width 61 height 9
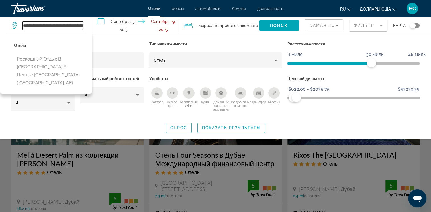
scroll to position [0, 28]
drag, startPoint x: 23, startPoint y: 26, endPoint x: 138, endPoint y: 23, distance: 115.3
click at [138, 23] on div "**********" at bounding box center [215, 25] width 431 height 17
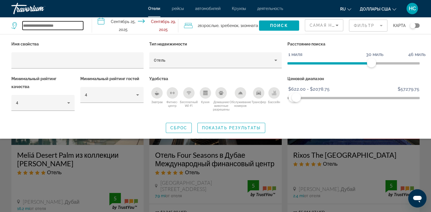
scroll to position [0, 0]
drag, startPoint x: 43, startPoint y: 25, endPoint x: 0, endPoint y: 24, distance: 43.3
click at [0, 24] on html "**********" at bounding box center [215, 106] width 431 height 212
type input "*"
click at [41, 22] on input "Виджет поиска" at bounding box center [52, 25] width 61 height 9
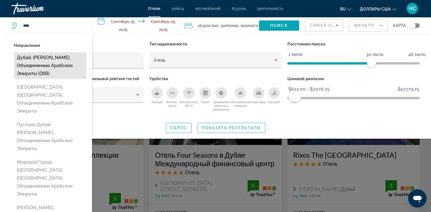
click at [63, 65] on button "Дубай, Эмират Дубай, Объединенные Арабские Эмираты (DXB)" at bounding box center [50, 65] width 72 height 27
type input "**********"
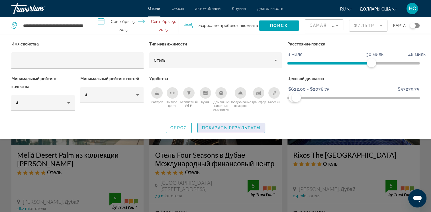
click at [241, 128] on span "Показать результаты" at bounding box center [231, 128] width 59 height 5
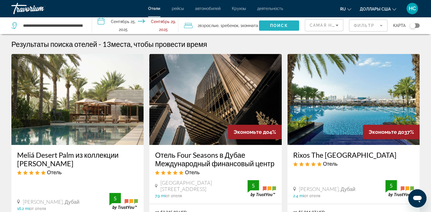
click at [282, 24] on span "Поиск" at bounding box center [279, 25] width 18 height 5
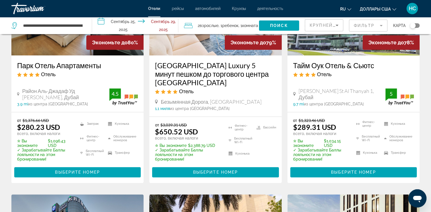
scroll to position [342, 0]
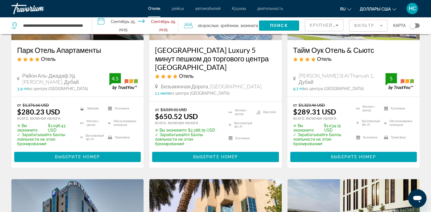
click at [320, 24] on mat-form-field "Фильтр" at bounding box center [368, 26] width 38 height 12
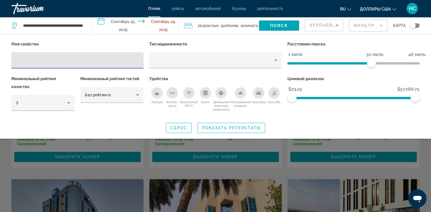
click at [320, 26] on span "Крупнейшие сбережения" at bounding box center [343, 25] width 69 height 5
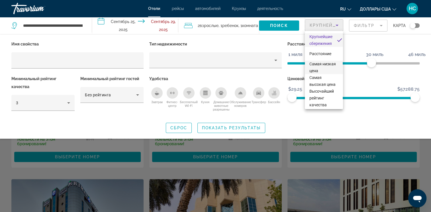
click at [320, 68] on span "Самая низкая цена" at bounding box center [322, 67] width 26 height 11
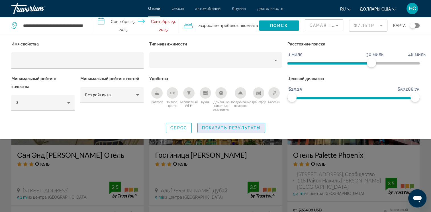
click at [224, 124] on span "Виджет поиска" at bounding box center [231, 128] width 67 height 14
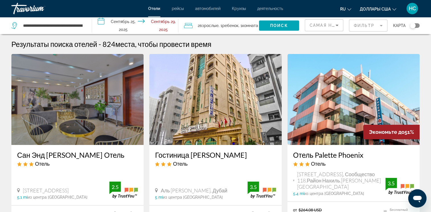
click at [320, 25] on mat-form-field "Фильтр" at bounding box center [368, 26] width 38 height 12
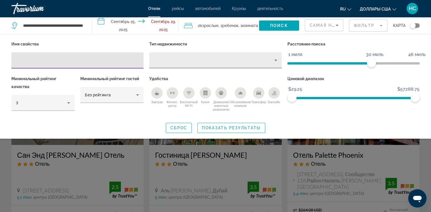
click at [205, 58] on div "Тип недвижимости" at bounding box center [214, 60] width 120 height 7
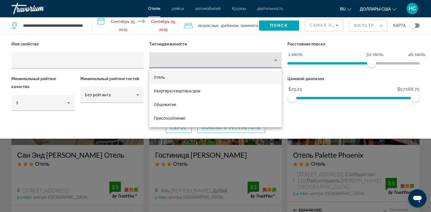
click at [187, 83] on mat-option "Отель" at bounding box center [215, 78] width 132 height 14
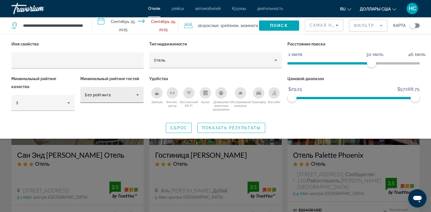
click at [114, 99] on div "Без рейтинга" at bounding box center [112, 95] width 54 height 16
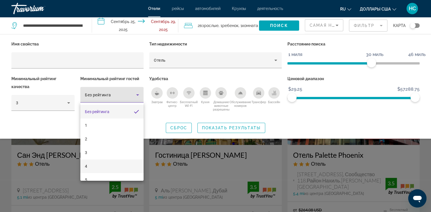
click at [104, 165] on mat-option "4" at bounding box center [111, 167] width 63 height 14
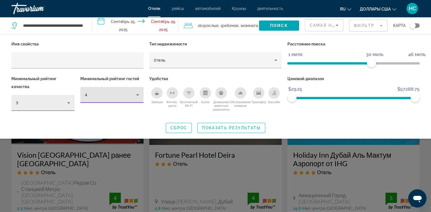
click at [68, 104] on icon "Фильтры отелей" at bounding box center [68, 103] width 7 height 7
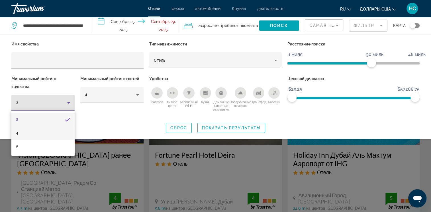
click at [61, 136] on mat-option "4" at bounding box center [42, 134] width 63 height 14
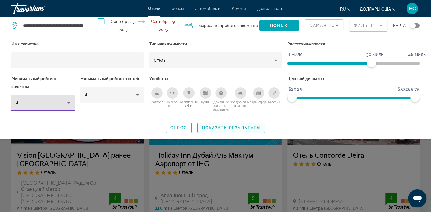
click at [226, 131] on span "Виджет поиска" at bounding box center [231, 128] width 67 height 14
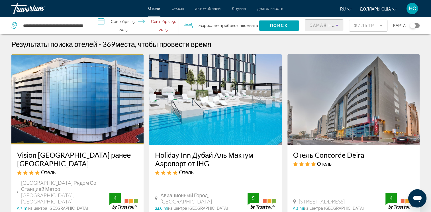
click at [320, 25] on span "Самая низкая цена" at bounding box center [335, 25] width 53 height 5
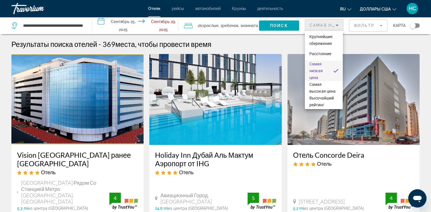
click at [320, 26] on div at bounding box center [215, 106] width 431 height 212
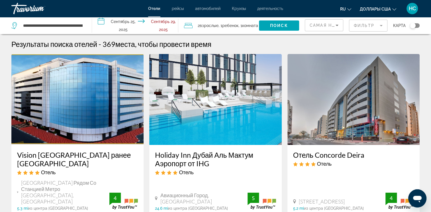
click at [320, 26] on mat-form-field "Фильтр" at bounding box center [368, 26] width 38 height 12
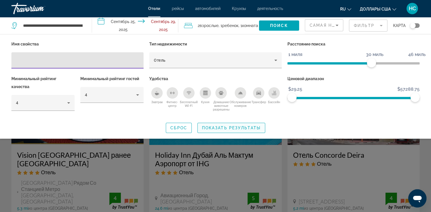
click at [227, 127] on span "Показать результаты" at bounding box center [231, 128] width 59 height 5
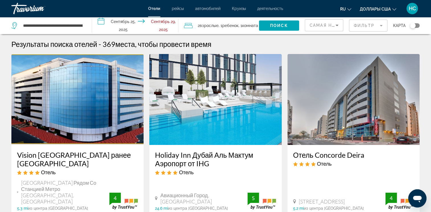
click at [320, 23] on mat-form-field "Фильтр" at bounding box center [368, 26] width 38 height 12
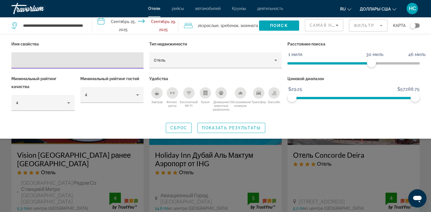
click at [301, 98] on span "ngx-слайдер" at bounding box center [353, 98] width 123 height 2
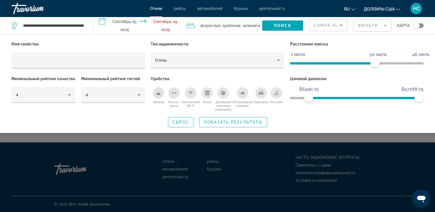
drag, startPoint x: 309, startPoint y: 98, endPoint x: 304, endPoint y: 98, distance: 5.1
click at [304, 98] on ngx-slider "$29.25 $57288.75 $6490.75 $57288.75" at bounding box center [357, 97] width 134 height 1
drag, startPoint x: 304, startPoint y: 98, endPoint x: 267, endPoint y: 95, distance: 36.5
click at [267, 95] on div "Имя свойства Тип недвижимости Отель Расстояние поиска 1 миля 46 миль 30 миль Ми…" at bounding box center [218, 75] width 418 height 71
drag, startPoint x: 421, startPoint y: 98, endPoint x: 317, endPoint y: 110, distance: 104.0
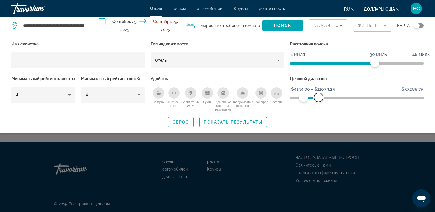
click at [317, 110] on div "Ценовой диапазон $29.25 $57288.75 $4134.00 $11073.25 $4134.00 - $11073.25" at bounding box center [356, 93] width 139 height 37
drag, startPoint x: 303, startPoint y: 96, endPoint x: 311, endPoint y: 97, distance: 8.3
click at [274, 97] on div "Имя свойства Тип недвижимости Отель Расстояние поиска 1 миля 46 миль 30 миль Ми…" at bounding box center [218, 75] width 418 height 71
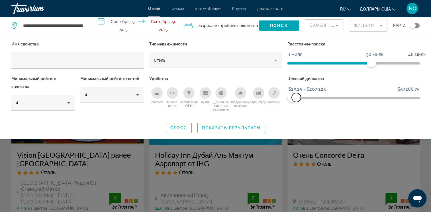
drag, startPoint x: 314, startPoint y: 98, endPoint x: 296, endPoint y: 99, distance: 18.3
click at [296, 99] on span "ngx-слайдер-макс" at bounding box center [296, 97] width 9 height 9
click at [210, 128] on span "Показать результаты" at bounding box center [231, 128] width 59 height 5
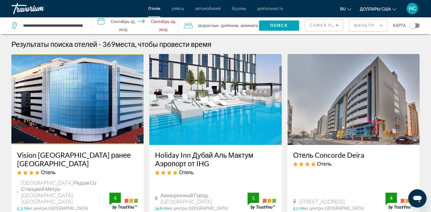
click at [320, 24] on mat-form-field "Фильтр" at bounding box center [368, 26] width 38 height 12
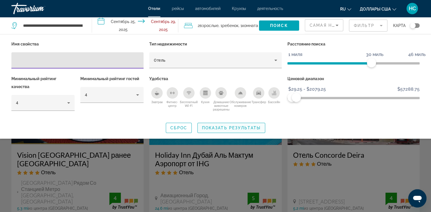
click at [207, 128] on span "Показать результаты" at bounding box center [231, 128] width 59 height 5
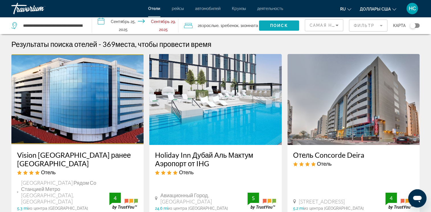
click at [286, 26] on span "Поиск" at bounding box center [279, 25] width 18 height 5
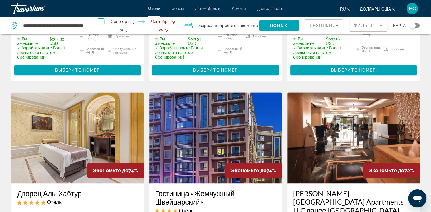
scroll to position [797, 0]
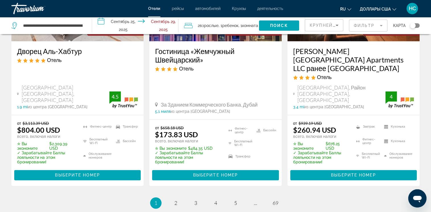
click at [320, 25] on mat-form-field "Фильтр" at bounding box center [368, 26] width 38 height 12
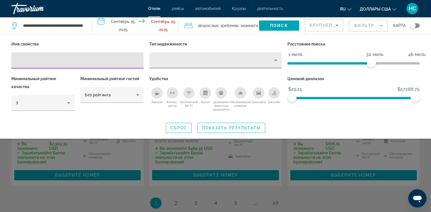
click at [189, 64] on div "Фильтры отелей" at bounding box center [215, 60] width 123 height 16
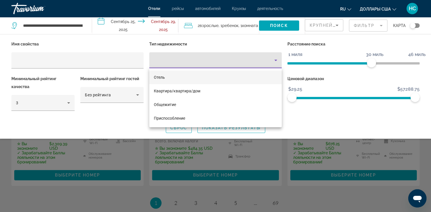
click at [181, 79] on mat-option "Отель" at bounding box center [215, 78] width 132 height 14
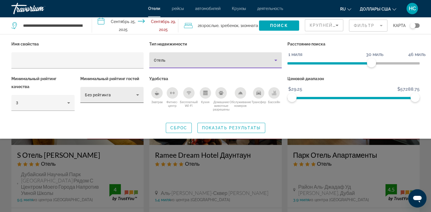
click at [131, 98] on div "Без рейтинга" at bounding box center [110, 95] width 51 height 7
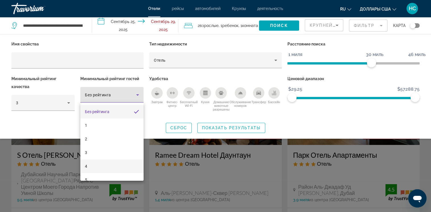
click at [118, 166] on mat-option "4" at bounding box center [111, 167] width 63 height 14
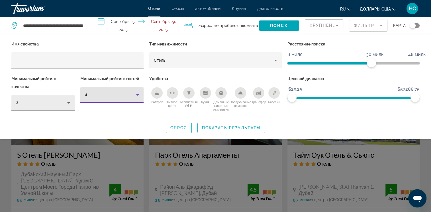
click at [65, 97] on div "3" at bounding box center [43, 103] width 54 height 16
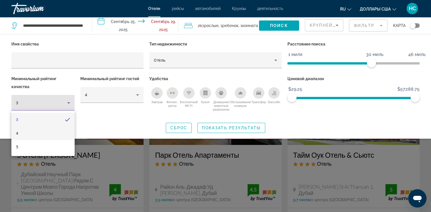
click at [60, 134] on mat-option "4" at bounding box center [42, 134] width 63 height 14
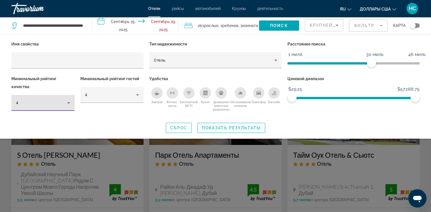
click at [221, 127] on span "Показать результаты" at bounding box center [231, 128] width 59 height 5
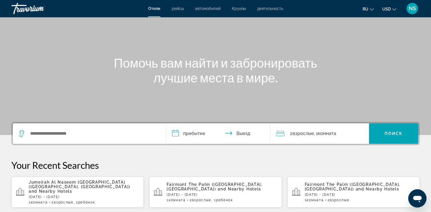
scroll to position [114, 0]
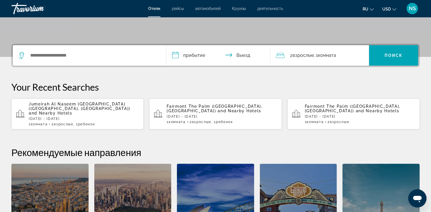
click at [200, 110] on p "[GEOGRAPHIC_DATA] ([GEOGRAPHIC_DATA], [GEOGRAPHIC_DATA]) and Nearby Hotels" at bounding box center [222, 108] width 110 height 9
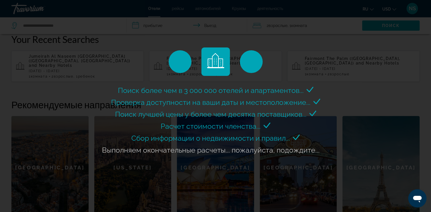
scroll to position [171, 0]
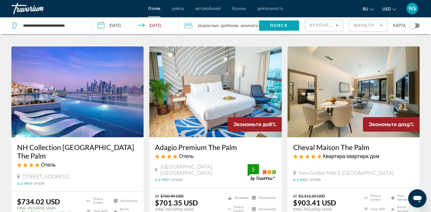
scroll to position [228, 0]
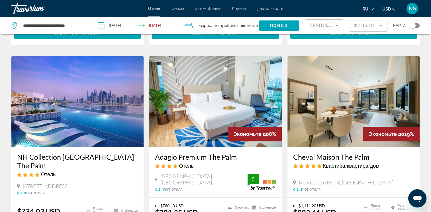
click at [229, 101] on img "Main content" at bounding box center [215, 101] width 132 height 91
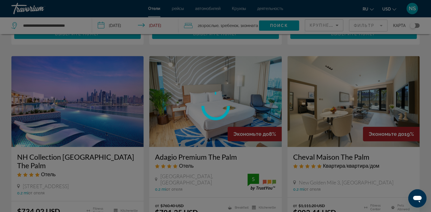
scroll to position [285, 0]
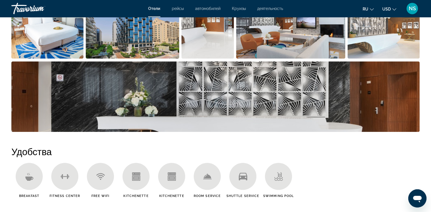
scroll to position [256, 0]
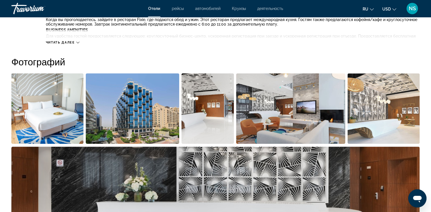
click at [157, 130] on img "Open full-screen image slider" at bounding box center [132, 108] width 93 height 71
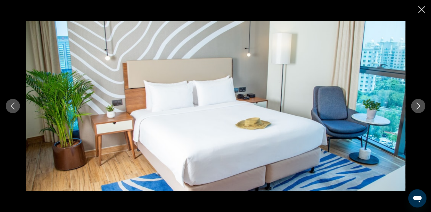
click at [420, 112] on button "Next image" at bounding box center [418, 106] width 14 height 14
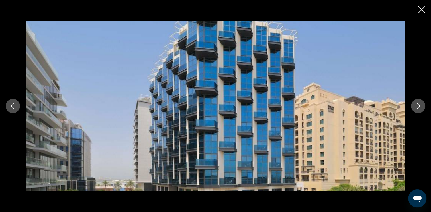
click at [420, 112] on button "Next image" at bounding box center [418, 106] width 14 height 14
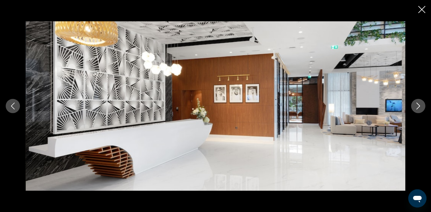
click at [420, 112] on button "Next image" at bounding box center [418, 106] width 14 height 14
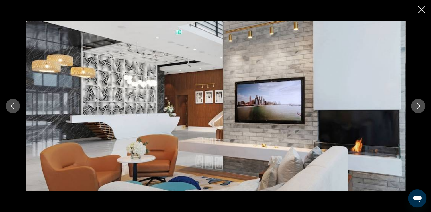
click at [420, 112] on button "Next image" at bounding box center [418, 106] width 14 height 14
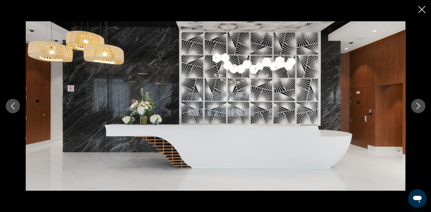
click at [420, 112] on button "Next image" at bounding box center [418, 106] width 14 height 14
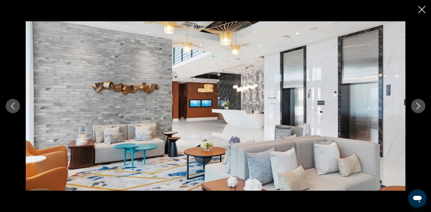
click at [420, 112] on button "Next image" at bounding box center [418, 106] width 14 height 14
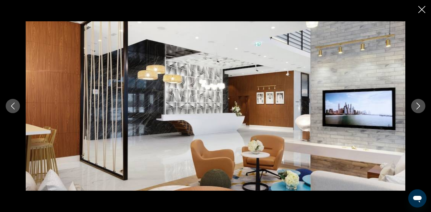
click at [420, 112] on button "Next image" at bounding box center [418, 106] width 14 height 14
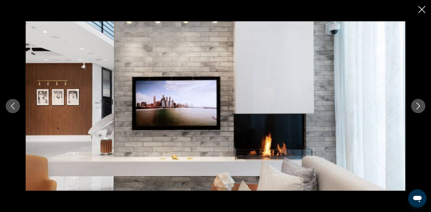
click at [420, 112] on button "Next image" at bounding box center [418, 106] width 14 height 14
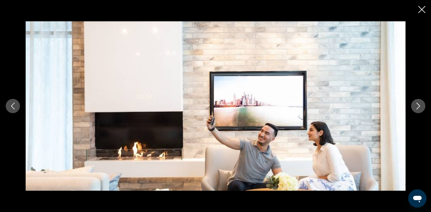
click at [424, 10] on icon "Close slideshow" at bounding box center [421, 9] width 7 height 7
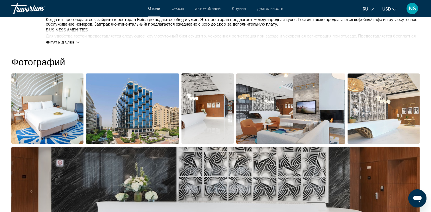
scroll to position [342, 0]
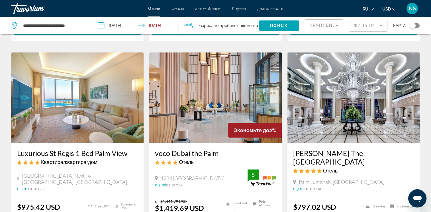
scroll to position [342, 0]
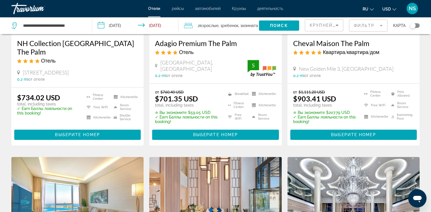
click at [364, 28] on mat-form-field "Фильтр" at bounding box center [368, 26] width 38 height 12
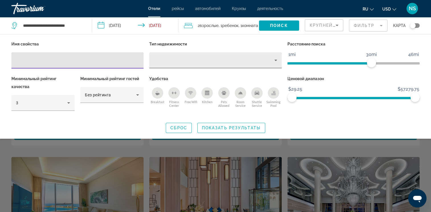
click at [241, 58] on div "Property type" at bounding box center [214, 60] width 120 height 7
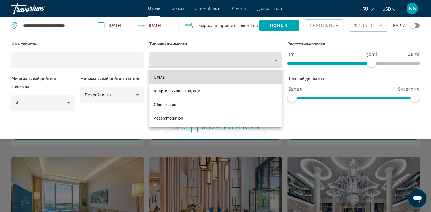
click at [200, 80] on mat-option "Отель" at bounding box center [215, 78] width 132 height 14
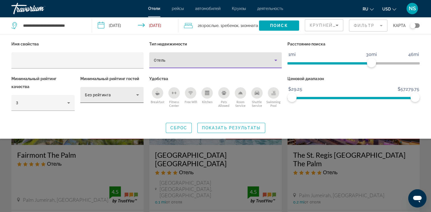
click at [124, 96] on div "Без рейтинга" at bounding box center [110, 95] width 51 height 7
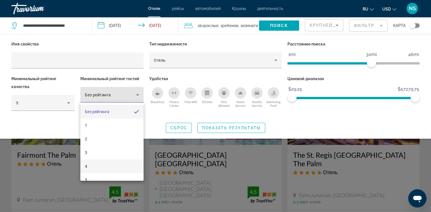
click at [106, 164] on mat-option "4" at bounding box center [111, 167] width 63 height 14
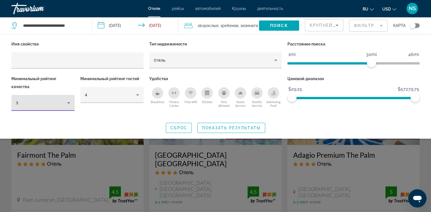
click at [69, 101] on icon "Hotel Filters" at bounding box center [68, 103] width 7 height 7
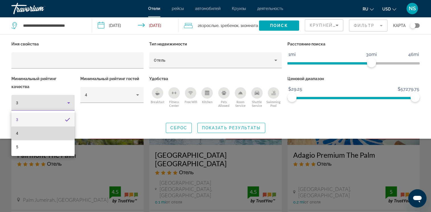
click at [56, 138] on mat-option "4" at bounding box center [42, 134] width 63 height 14
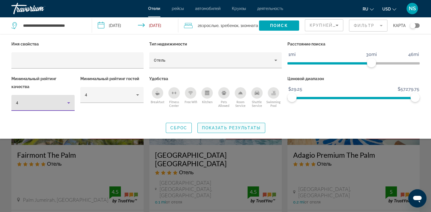
click at [231, 128] on span "Показать результаты" at bounding box center [231, 128] width 59 height 5
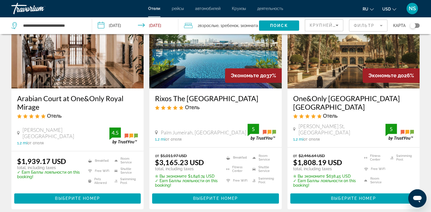
scroll to position [797, 0]
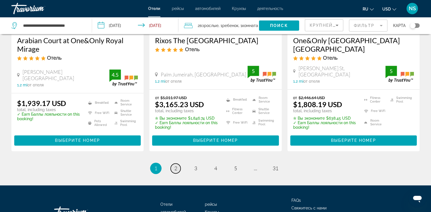
click at [175, 165] on span "2" at bounding box center [175, 168] width 3 height 6
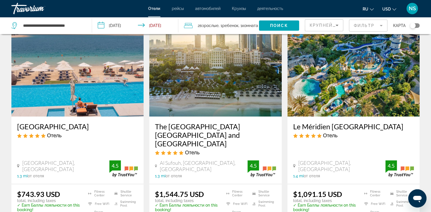
scroll to position [313, 0]
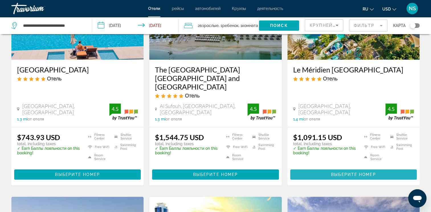
click at [348, 168] on span "Main content" at bounding box center [353, 175] width 126 height 14
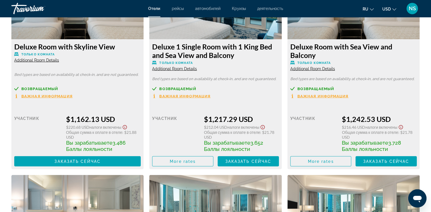
scroll to position [1057, 0]
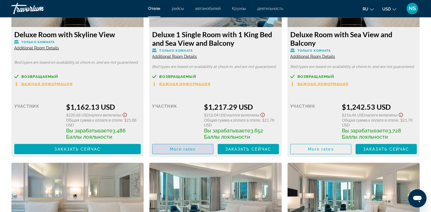
click at [187, 149] on span "More rates" at bounding box center [183, 149] width 26 height 5
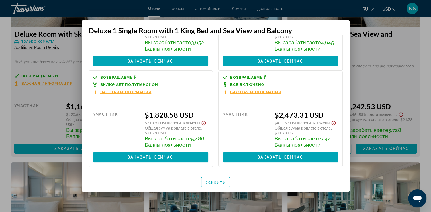
scroll to position [81, 0]
click at [213, 184] on span "закрыть" at bounding box center [216, 182] width 20 height 5
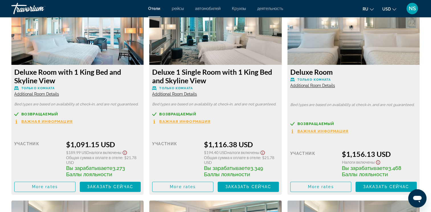
scroll to position [801, 0]
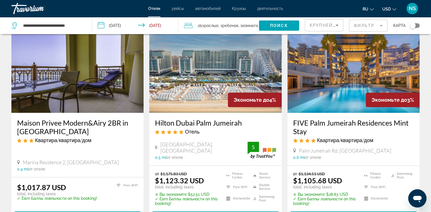
scroll to position [28, 0]
